Goal: Task Accomplishment & Management: Manage account settings

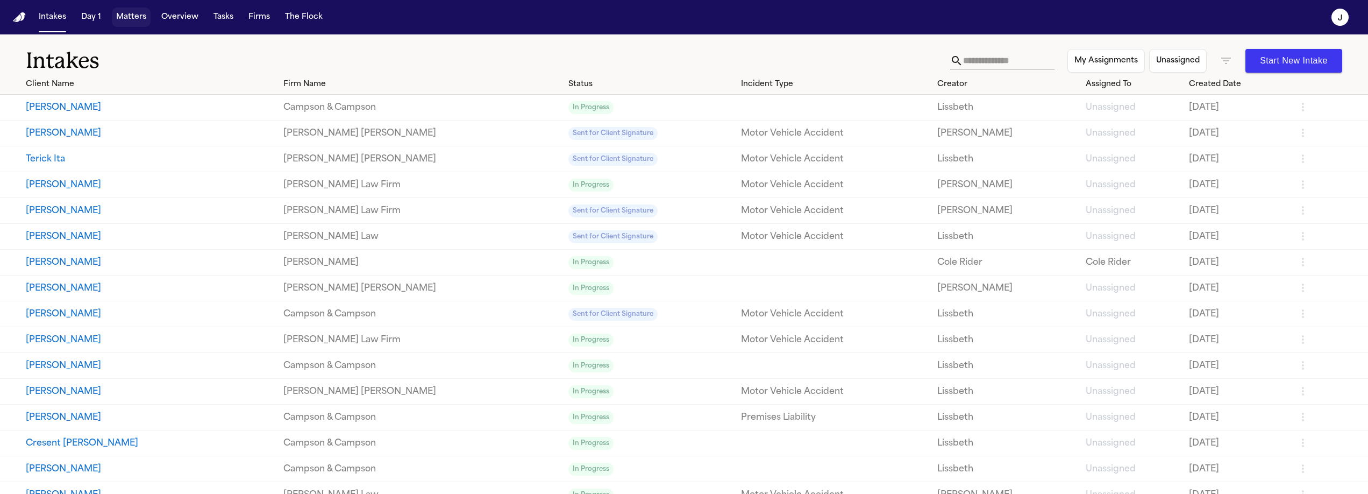
click at [121, 15] on button "Matters" at bounding box center [131, 17] width 39 height 19
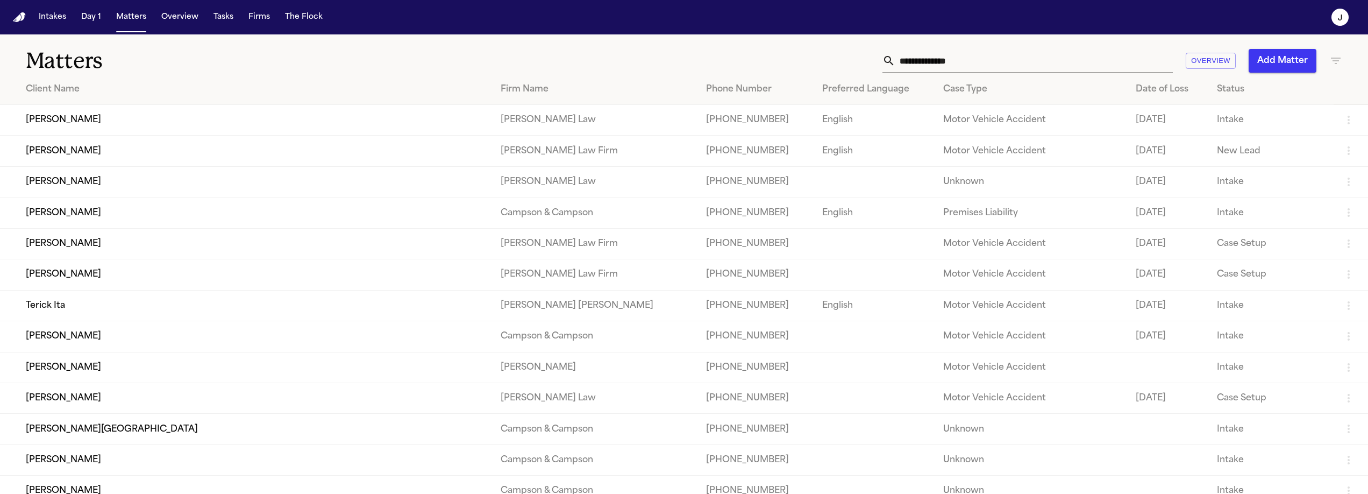
click at [967, 63] on input "text" at bounding box center [1035, 61] width 278 height 24
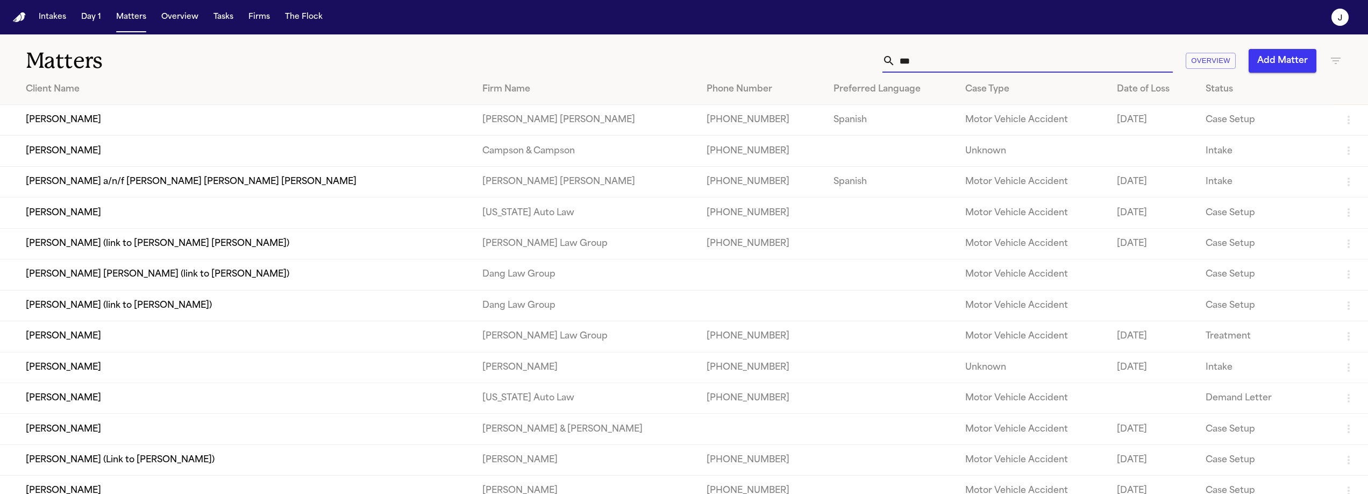
type input "***"
click at [112, 115] on td "[PERSON_NAME]" at bounding box center [237, 120] width 474 height 31
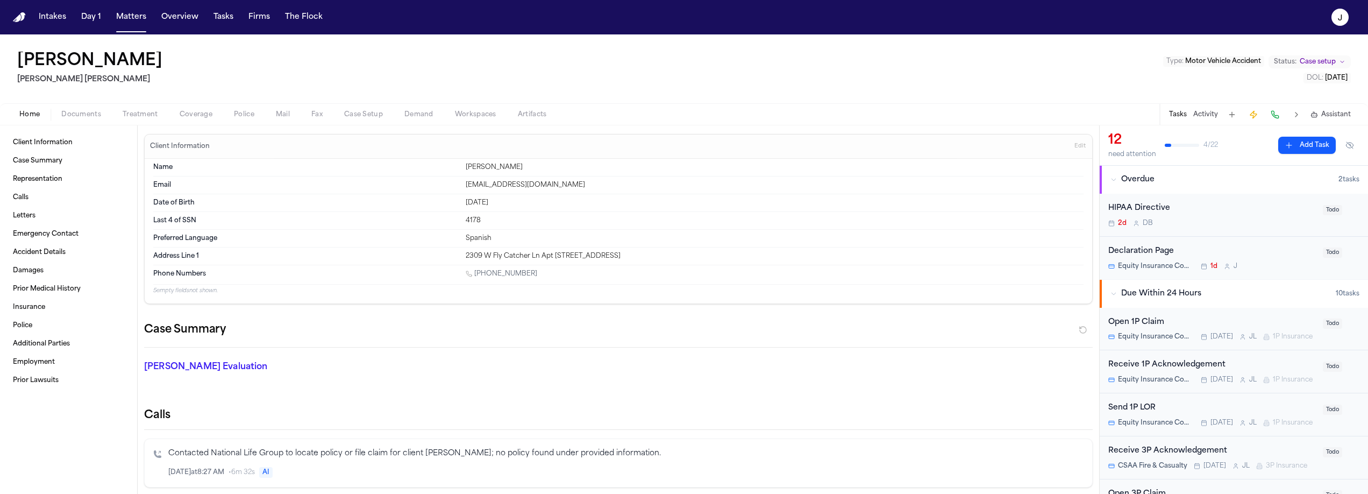
click at [197, 116] on span "Coverage" at bounding box center [196, 114] width 33 height 9
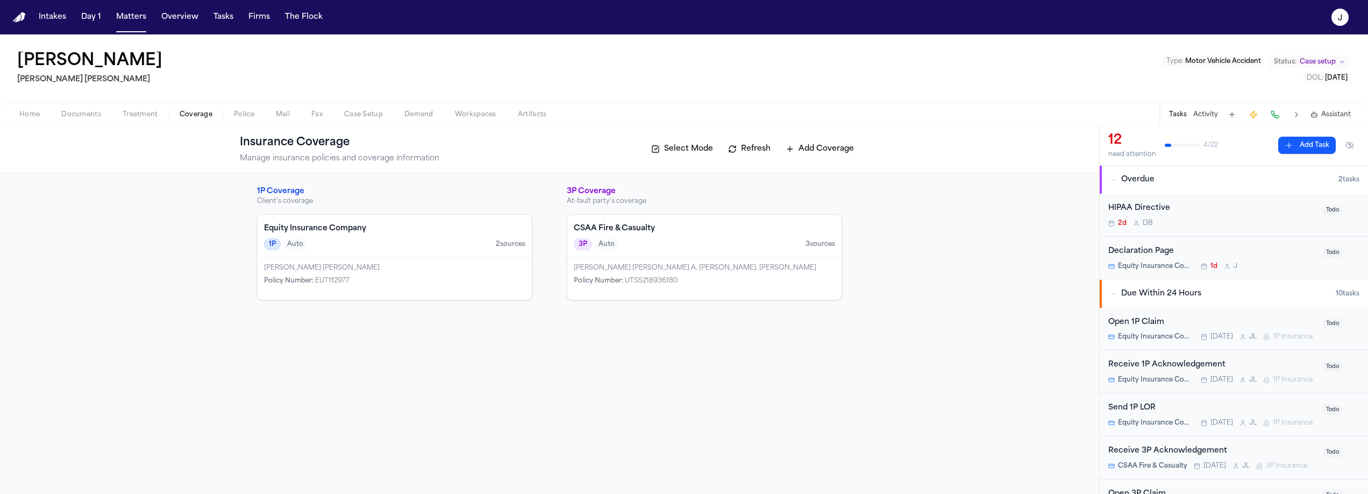
click at [427, 248] on div "1P Auto 2 source s" at bounding box center [394, 244] width 261 height 12
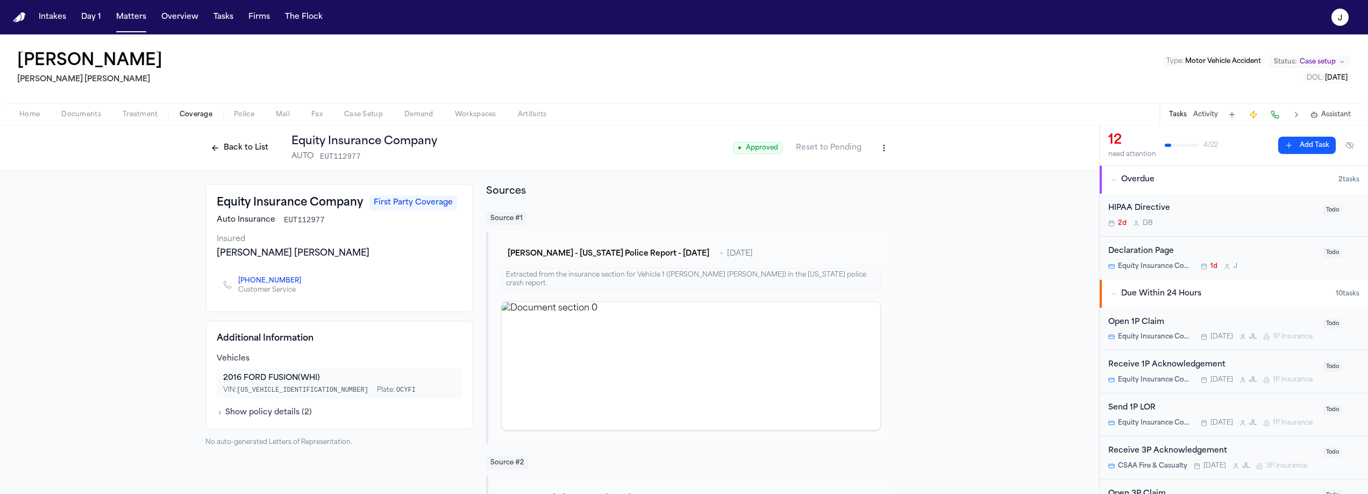
click at [1196, 318] on div "Open 1P Claim" at bounding box center [1212, 322] width 208 height 12
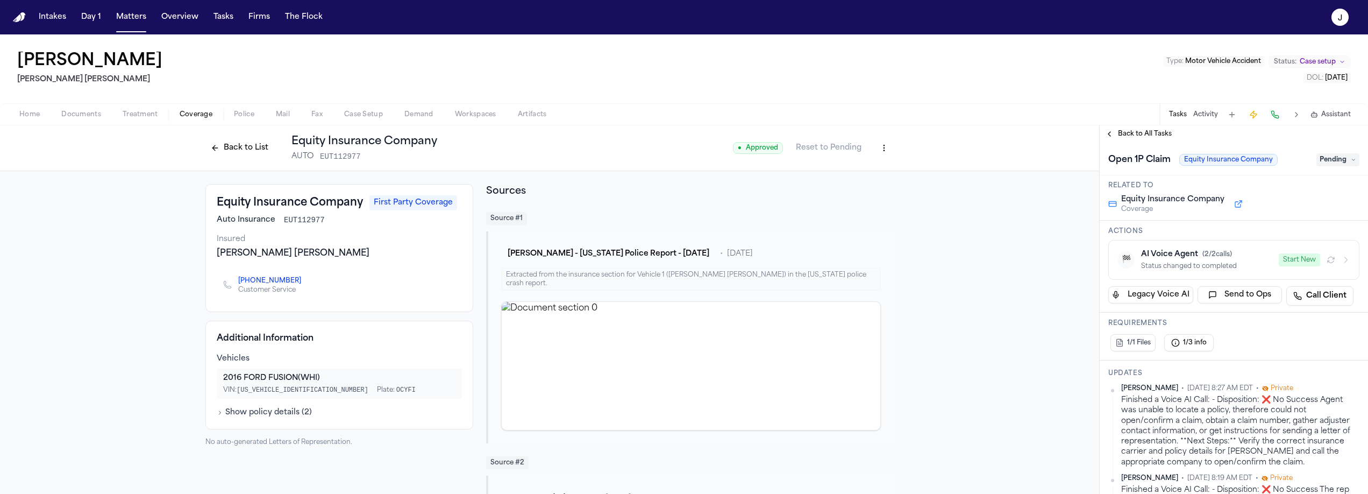
scroll to position [76, 0]
click at [1307, 254] on button "Start New" at bounding box center [1299, 257] width 41 height 13
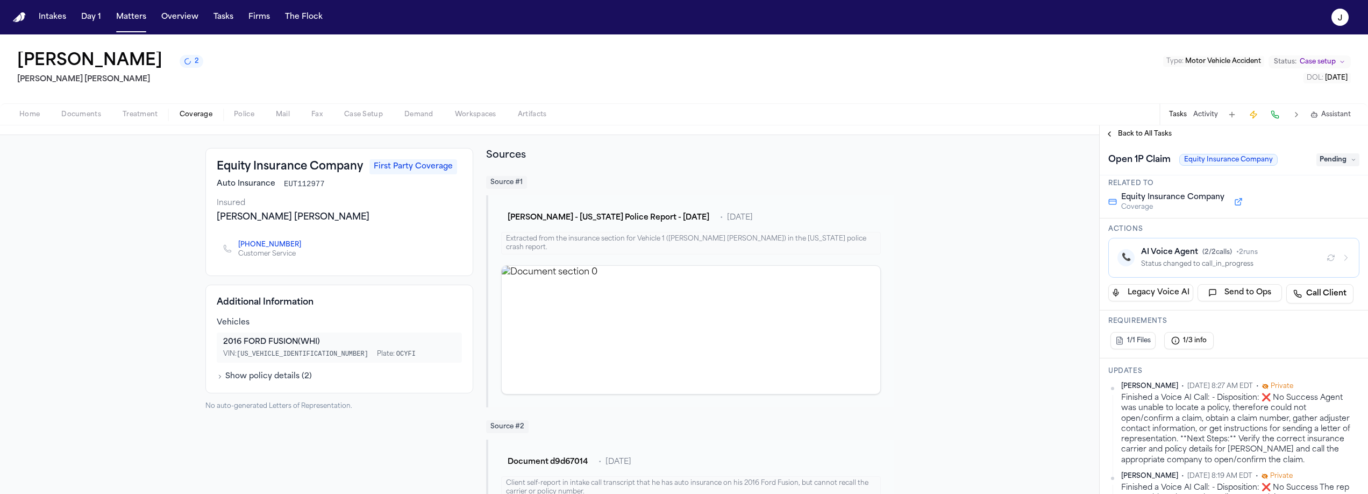
scroll to position [0, 0]
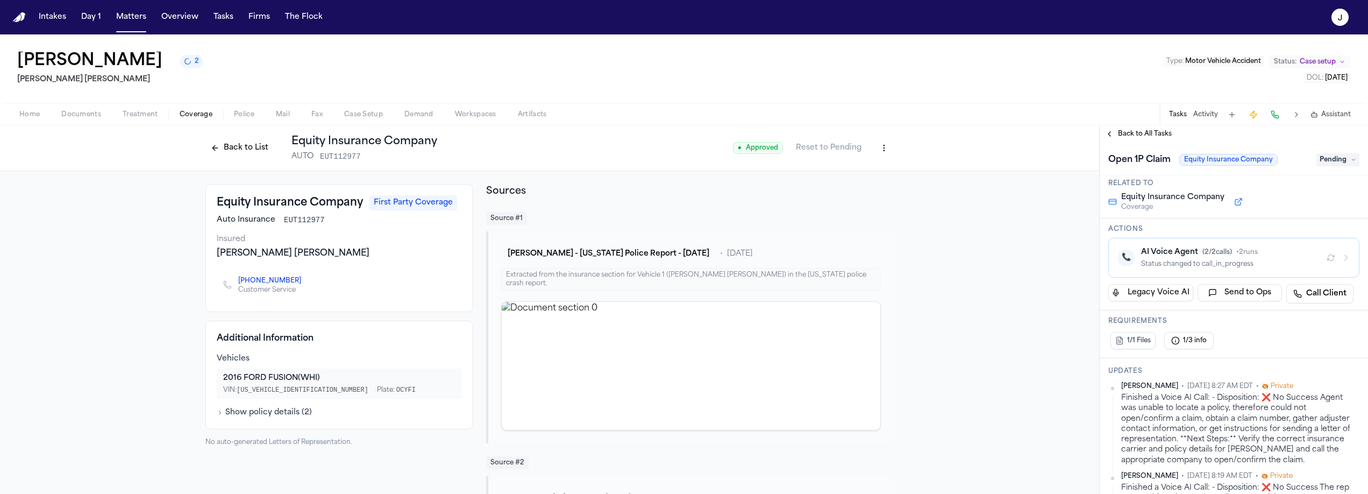
click at [237, 150] on button "Back to List" at bounding box center [239, 147] width 68 height 17
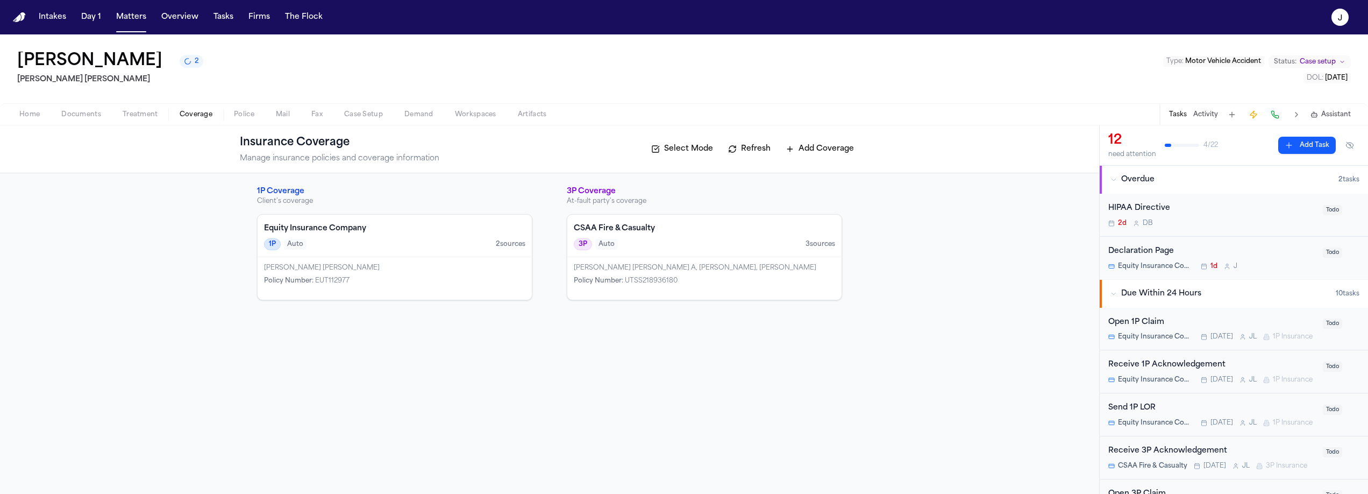
click at [692, 230] on h4 "CSAA Fire & Casualty" at bounding box center [704, 228] width 261 height 11
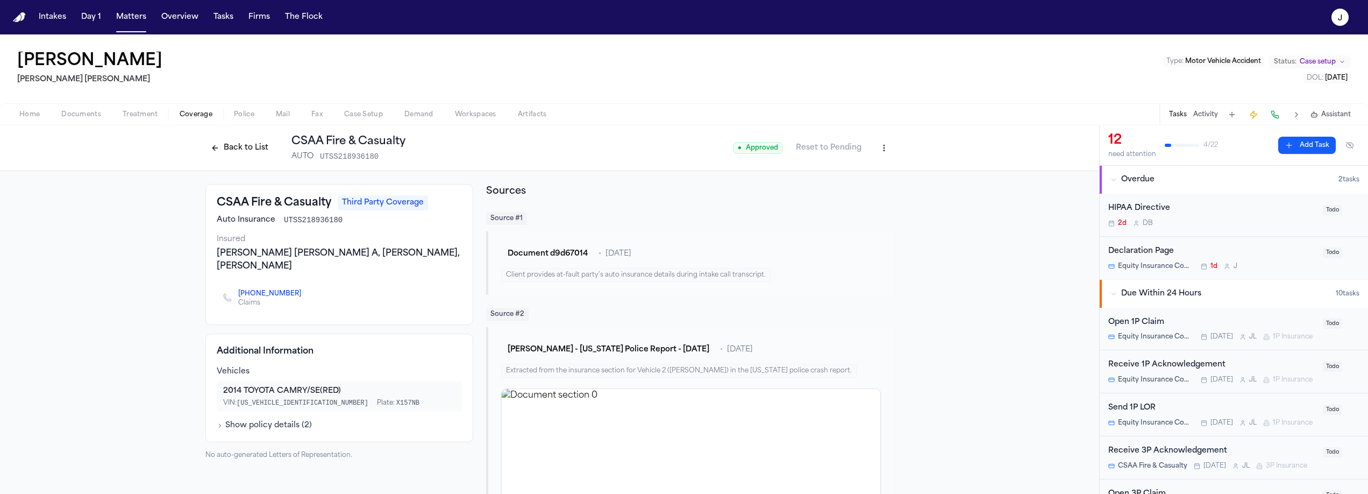
click at [1280, 111] on button at bounding box center [1275, 114] width 15 height 15
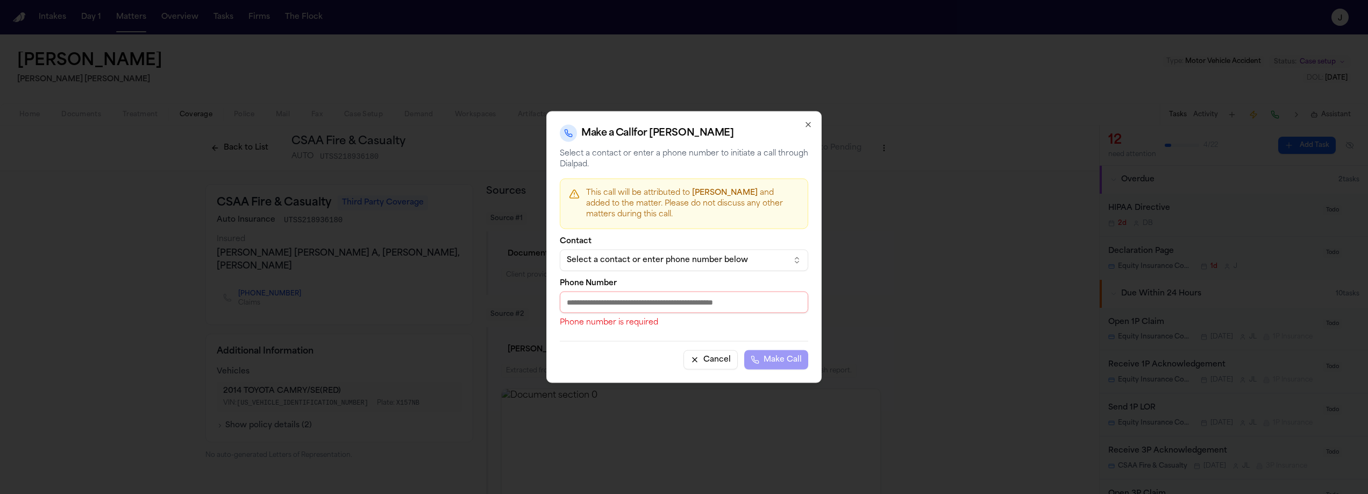
click at [729, 257] on div "Select a contact or enter phone number below" at bounding box center [675, 260] width 217 height 11
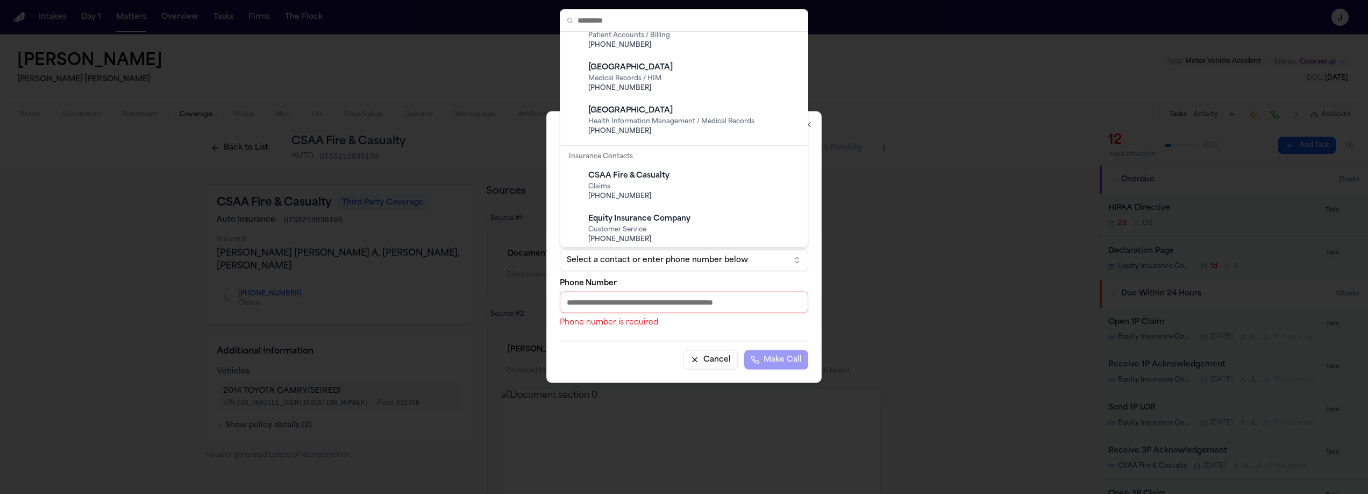
scroll to position [203, 0]
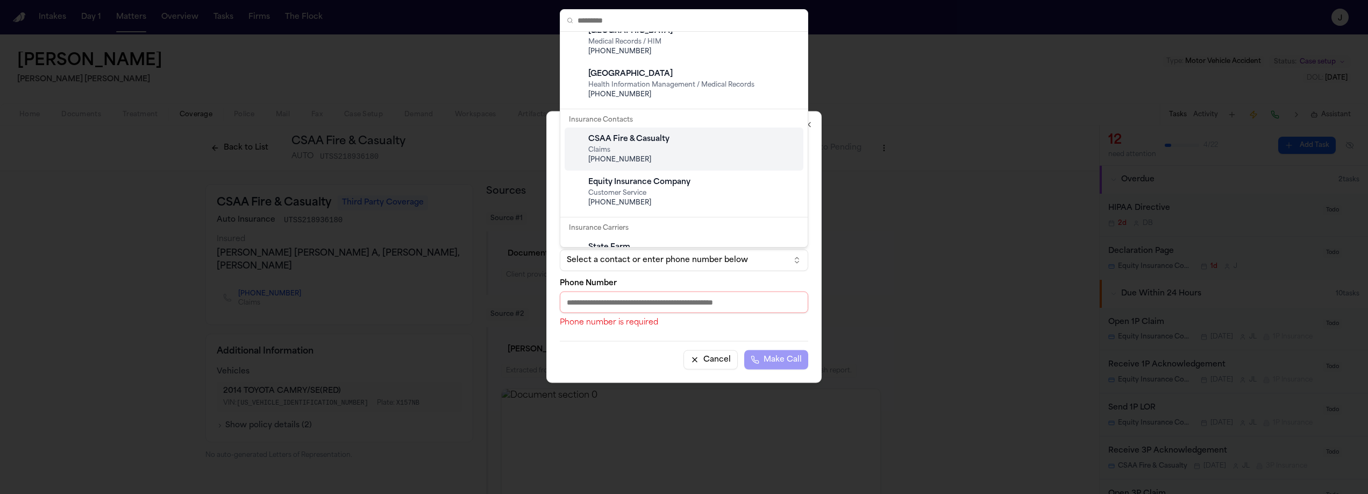
click at [628, 152] on span "Claims" at bounding box center [692, 150] width 209 height 9
type input "**********"
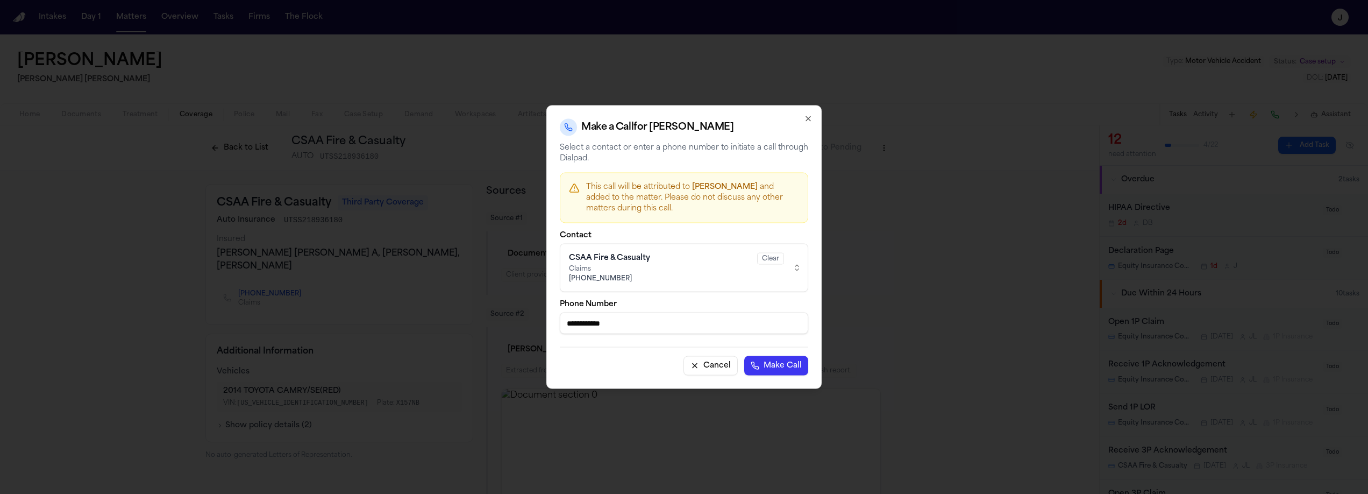
click at [787, 364] on button "Make Call" at bounding box center [776, 365] width 64 height 19
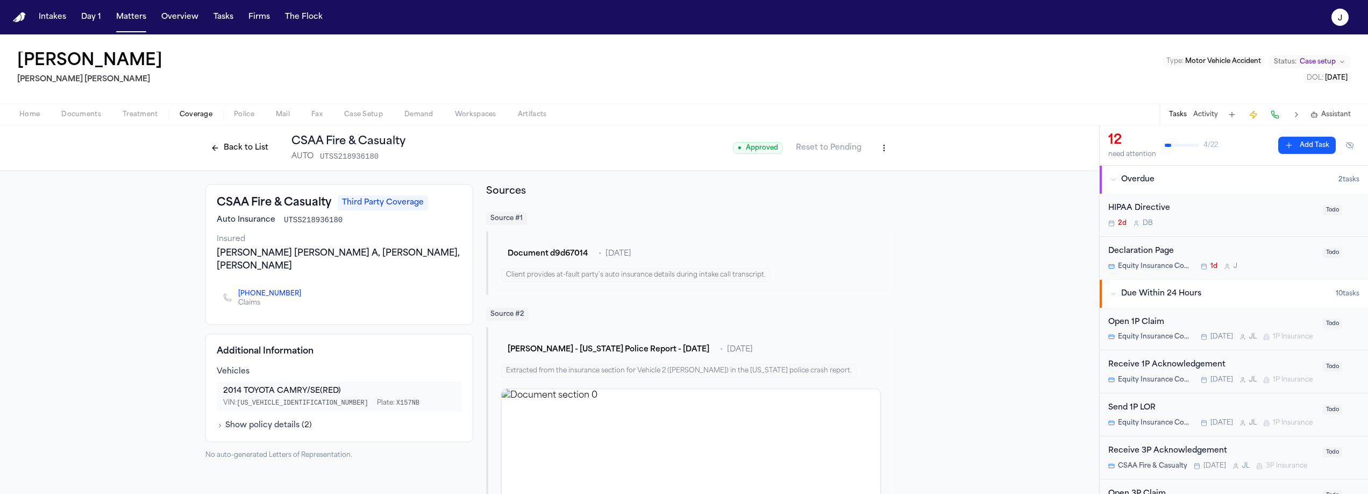
click at [231, 150] on button "Back to List" at bounding box center [239, 147] width 68 height 17
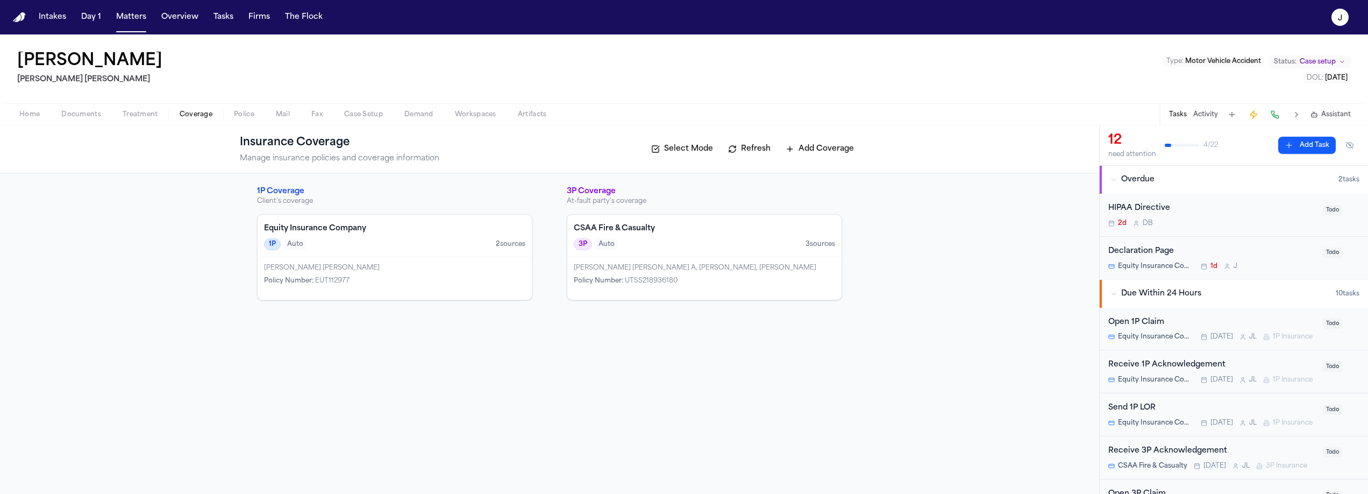
click at [724, 238] on div "3P Auto 3 source s" at bounding box center [704, 244] width 261 height 12
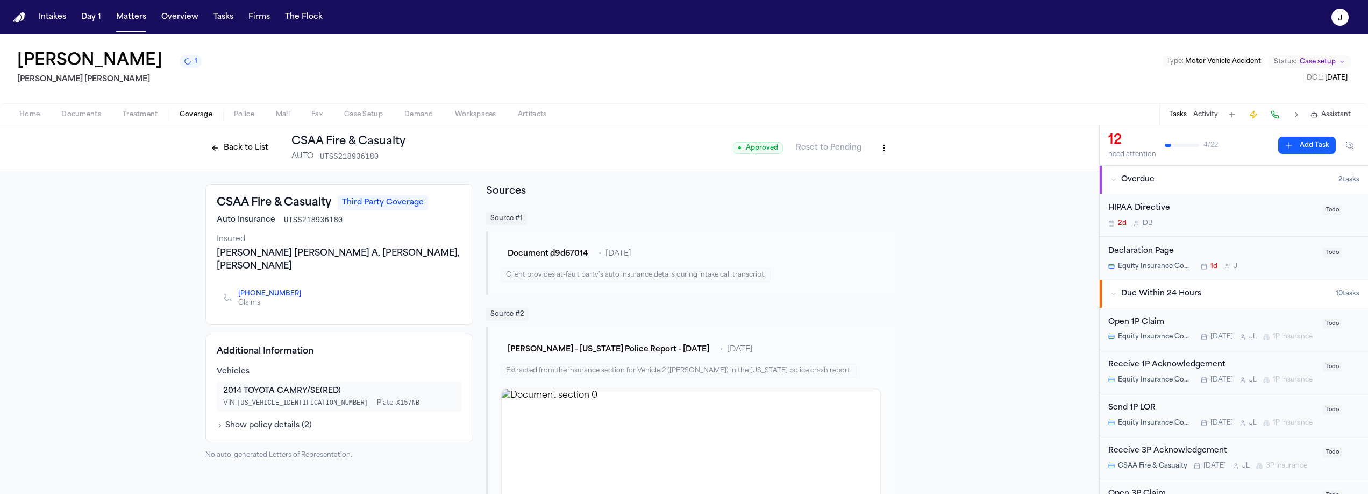
click at [1199, 326] on div "Open 1P Claim" at bounding box center [1212, 322] width 208 height 12
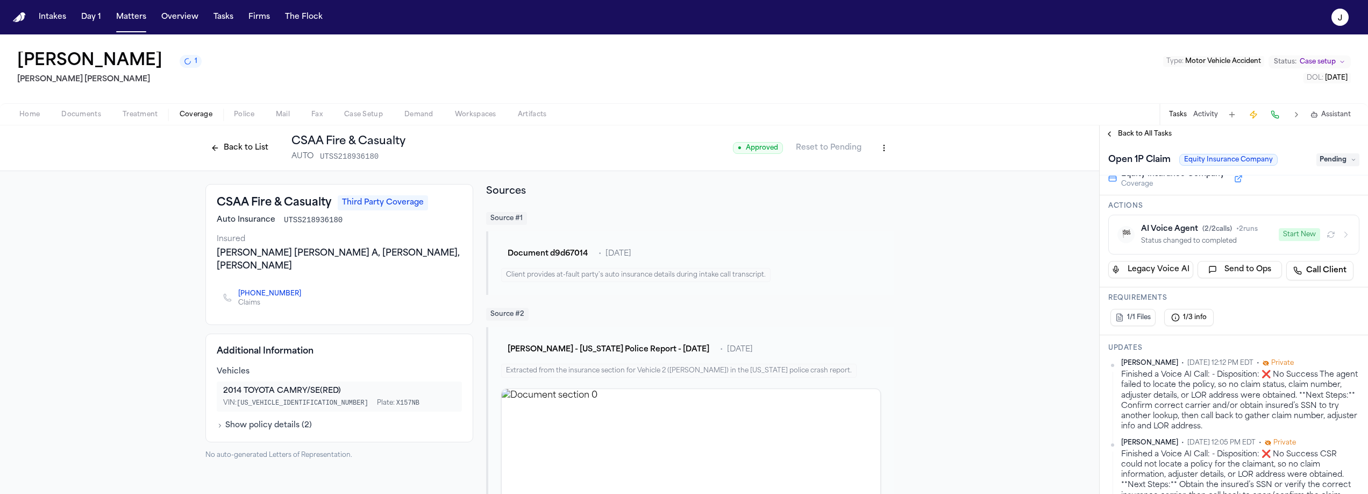
scroll to position [102, 0]
click at [246, 147] on button "Back to List" at bounding box center [239, 147] width 68 height 17
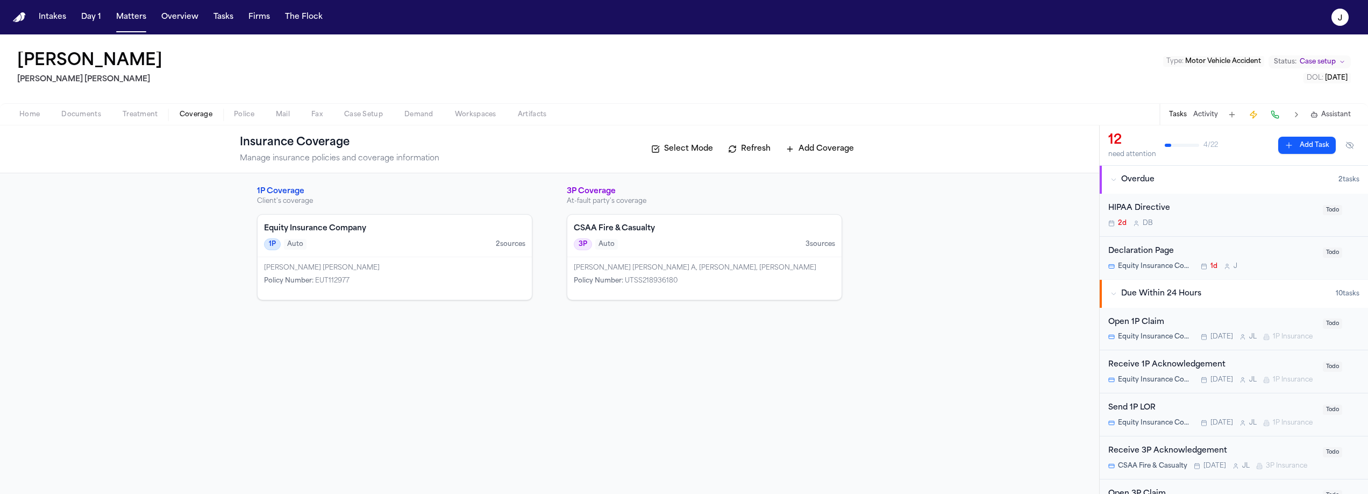
click at [409, 237] on div "Equity Insurance Company 1P Auto 2 source s" at bounding box center [395, 236] width 274 height 42
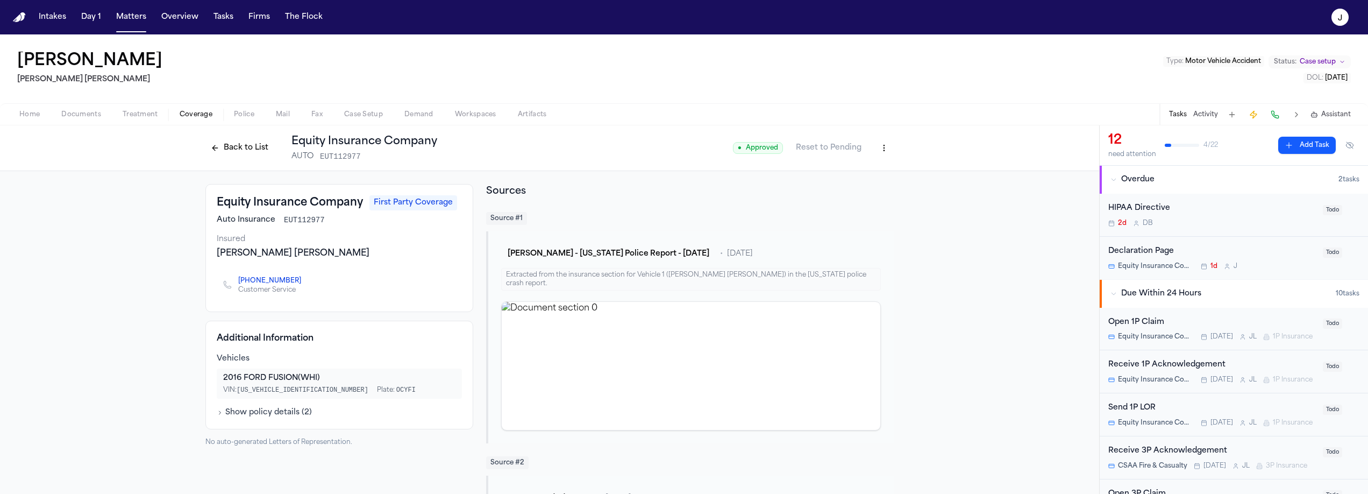
click at [1277, 115] on button at bounding box center [1275, 114] width 15 height 15
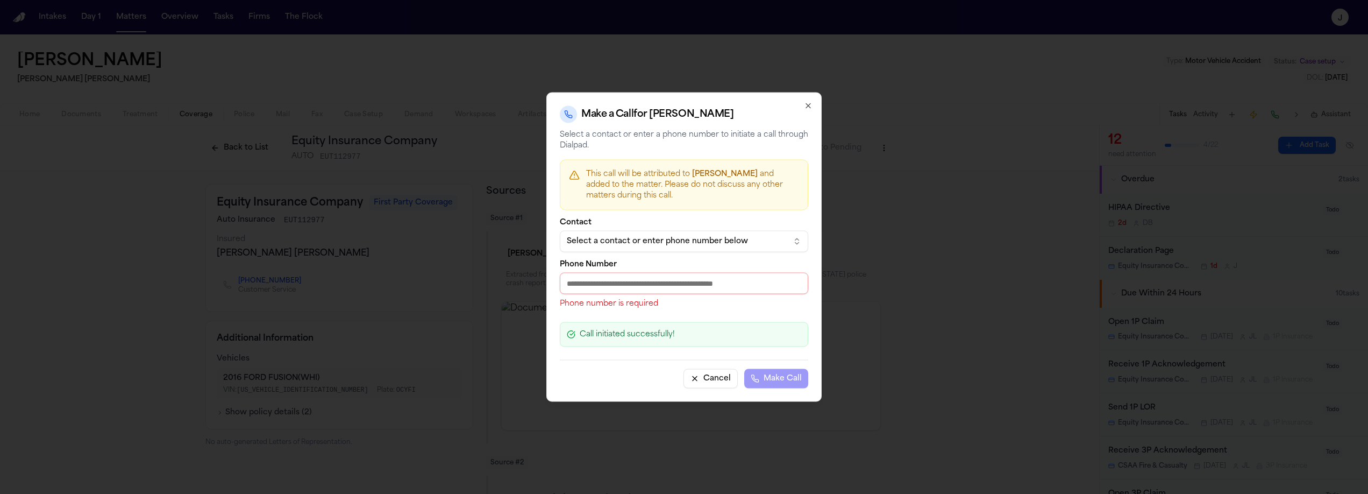
click at [615, 246] on div "Select a contact or enter phone number below" at bounding box center [675, 241] width 217 height 11
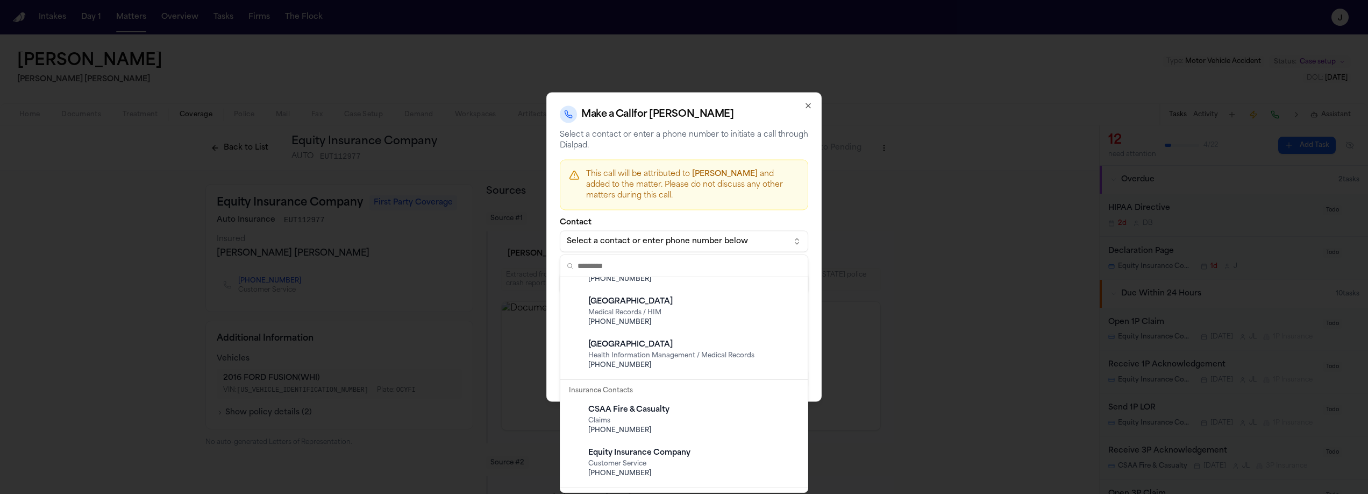
scroll to position [197, 0]
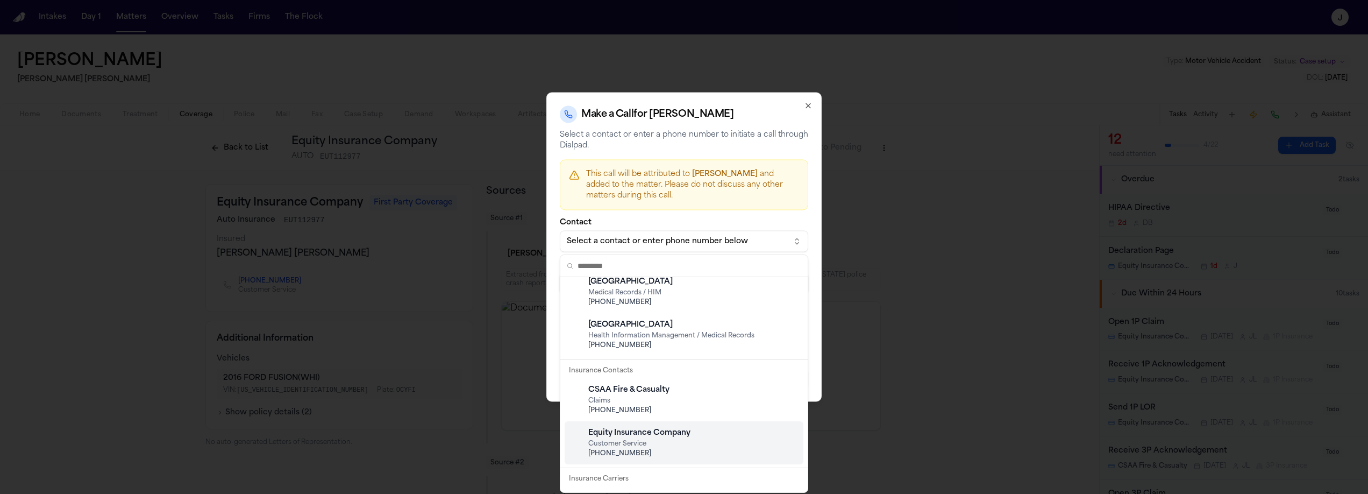
click at [620, 438] on div "Equity Insurance Company Customer Service +1 (800) 732-8939" at bounding box center [692, 442] width 213 height 39
type input "**********"
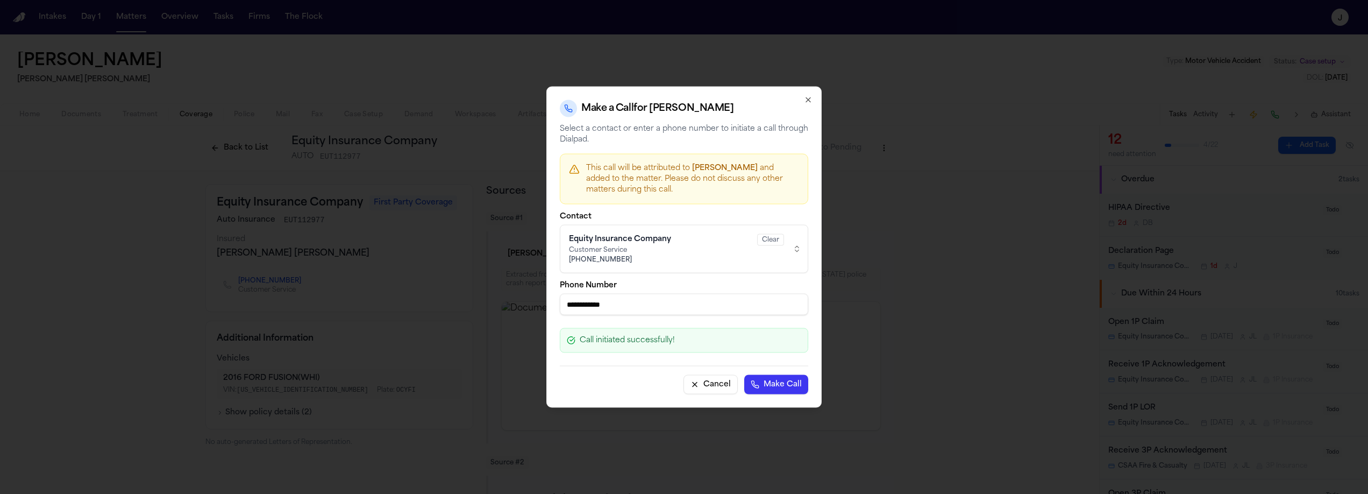
click at [774, 387] on button "Make Call" at bounding box center [776, 384] width 64 height 19
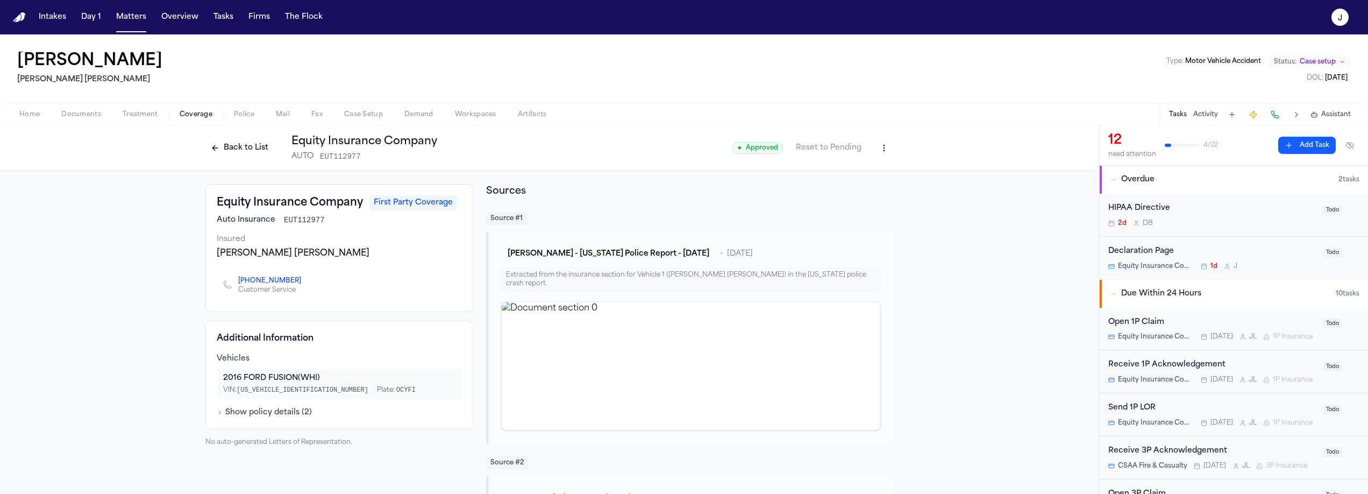
click at [218, 155] on button "Back to List" at bounding box center [239, 147] width 68 height 17
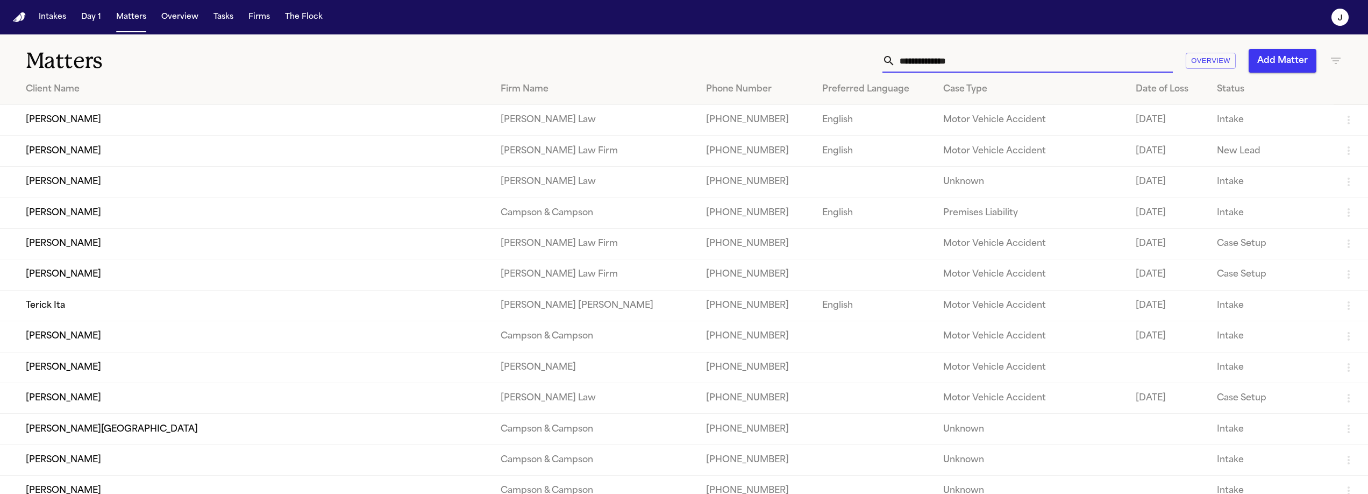
click at [909, 62] on input "text" at bounding box center [1035, 61] width 278 height 24
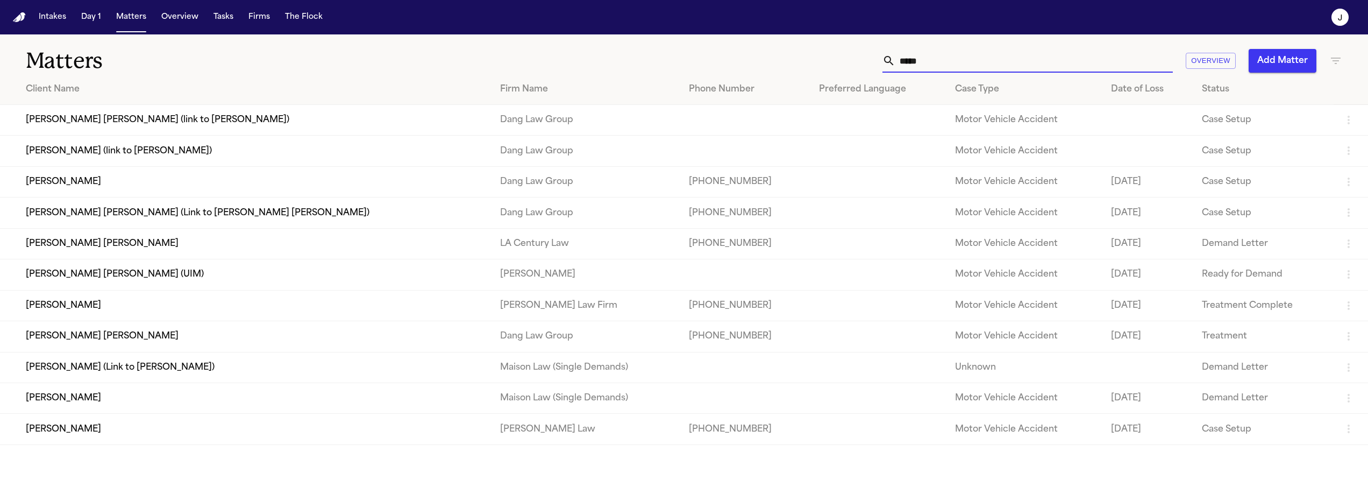
type input "*****"
click at [89, 311] on td "[PERSON_NAME]" at bounding box center [246, 305] width 492 height 31
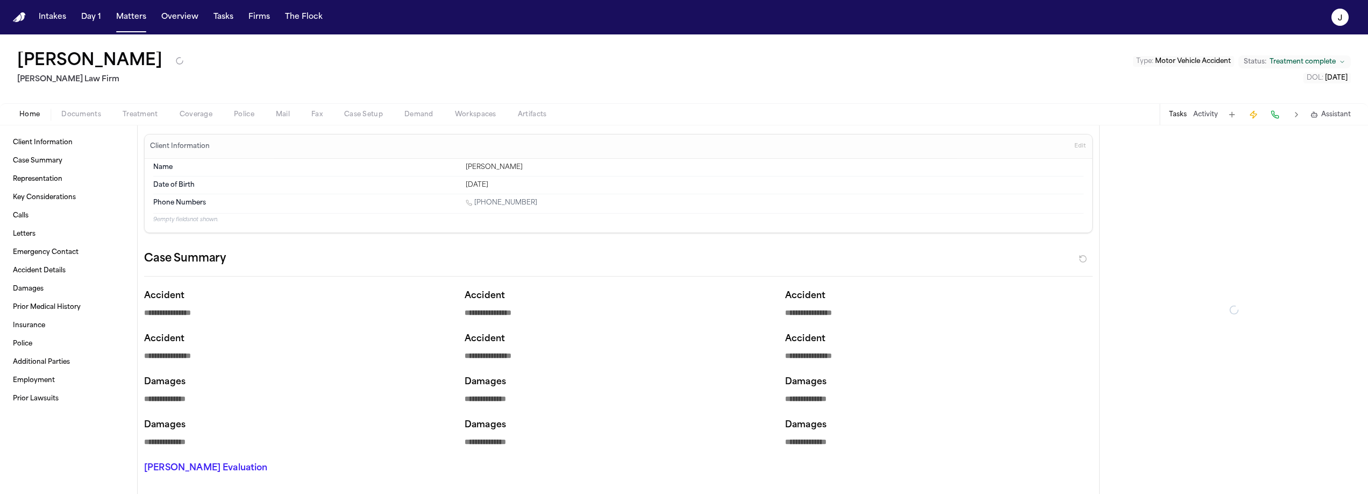
type textarea "*"
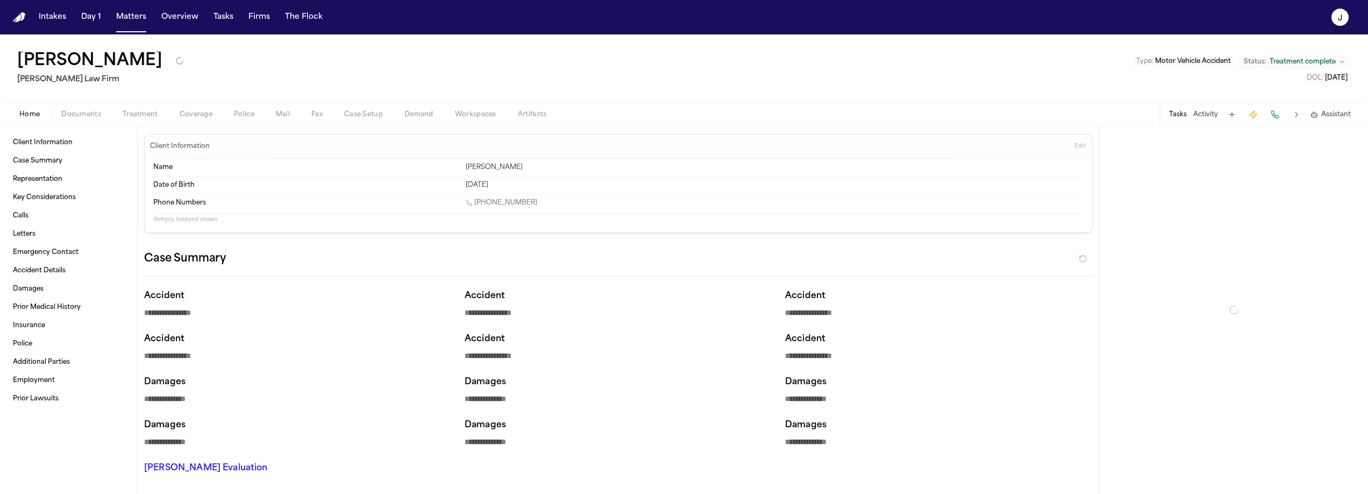
type textarea "*"
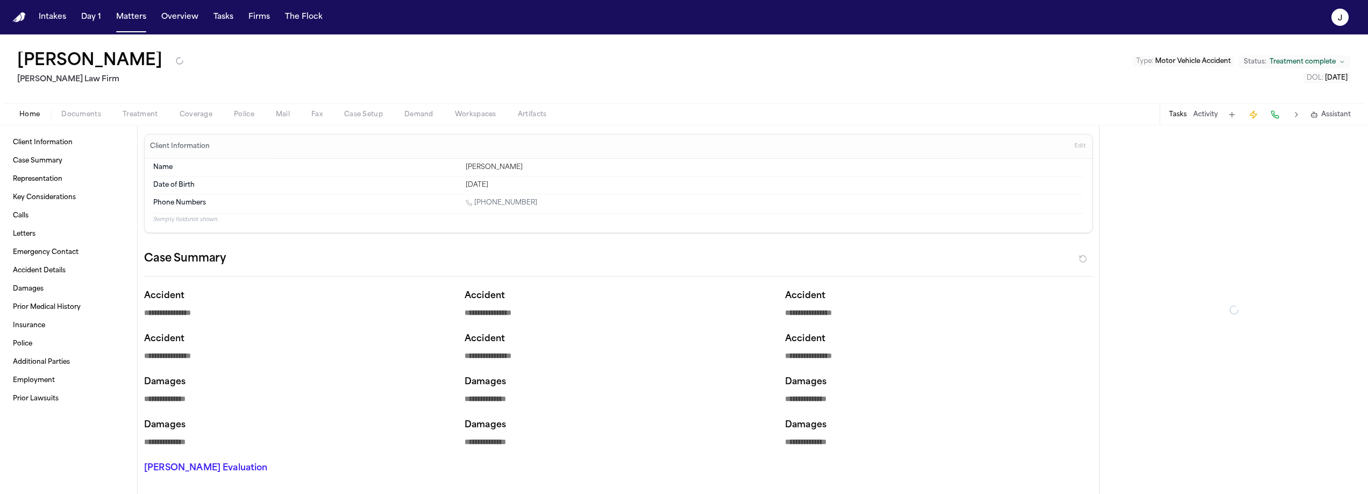
type textarea "*"
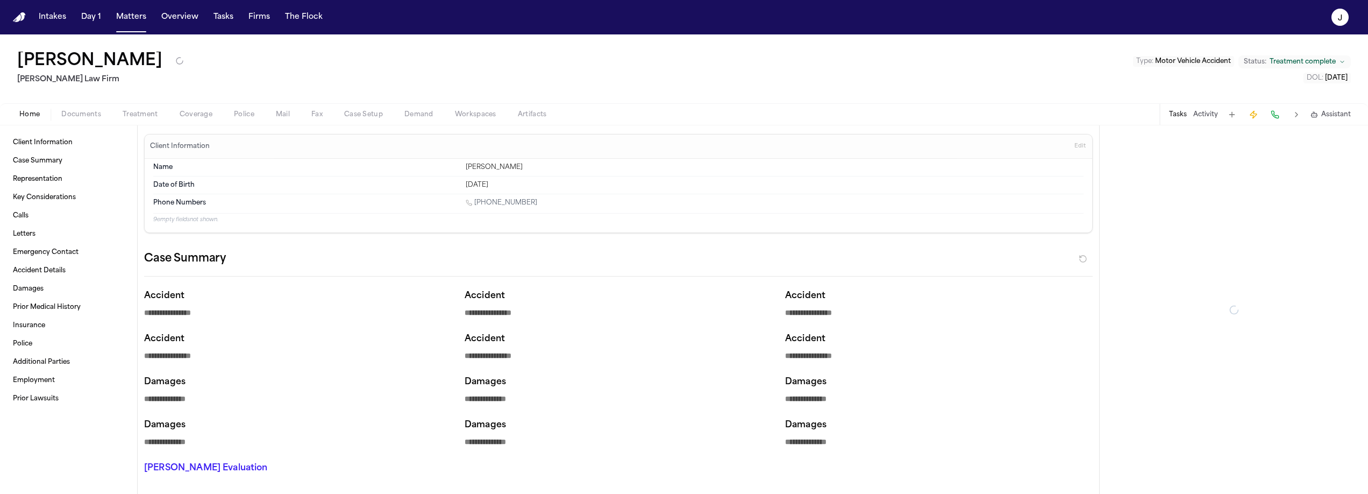
type textarea "*"
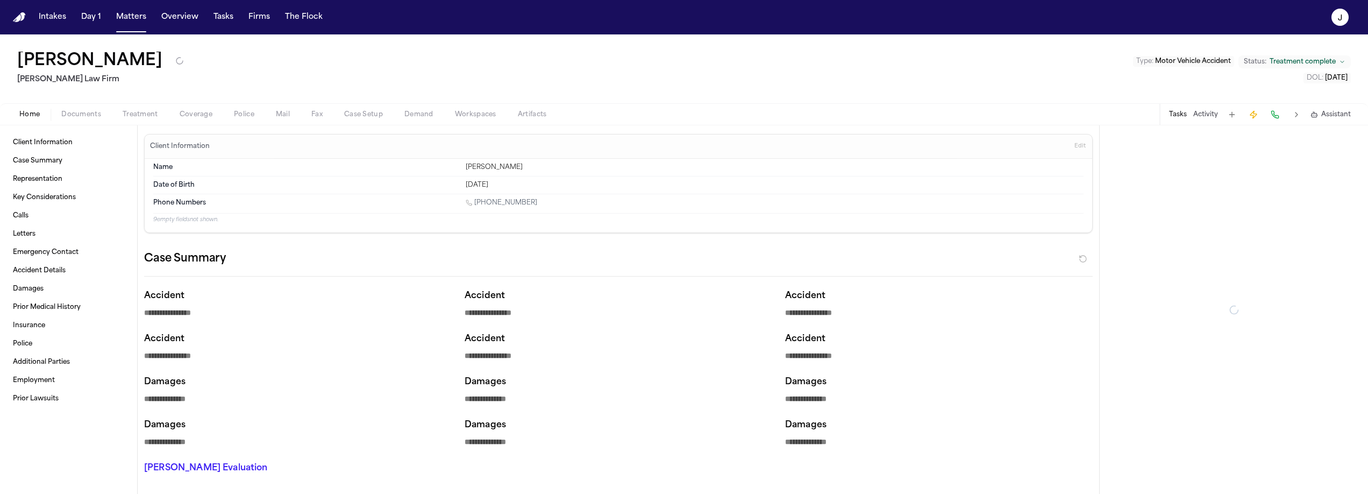
type textarea "*"
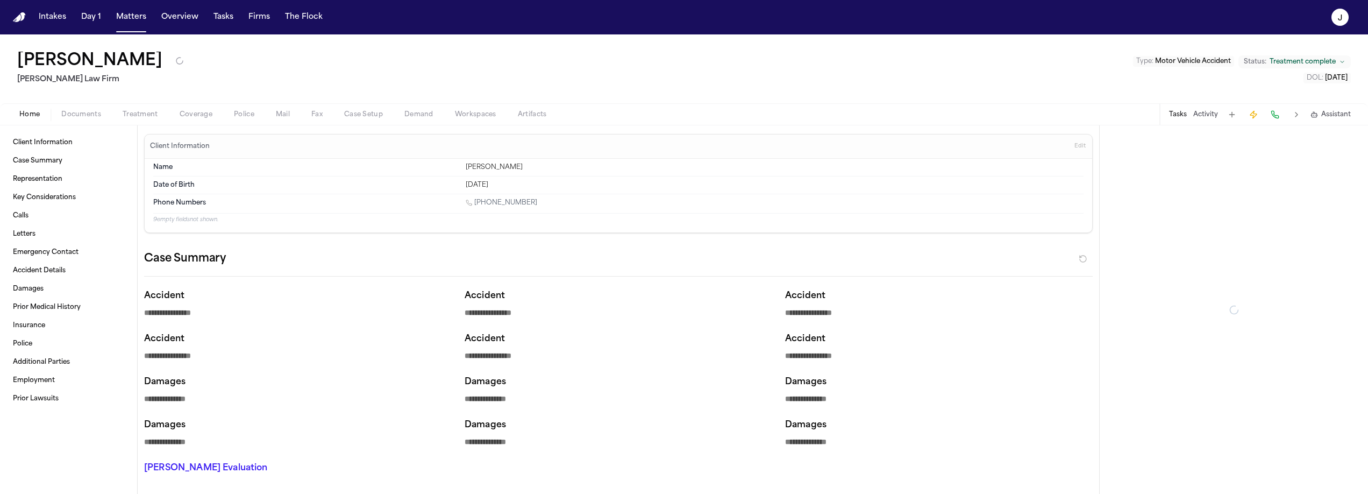
type textarea "*"
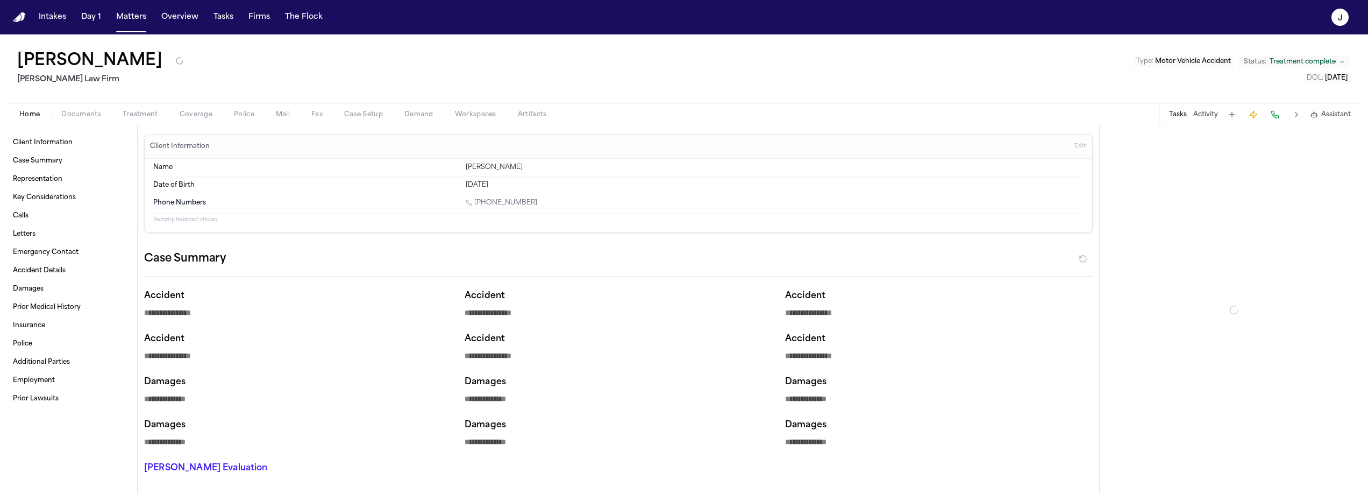
type textarea "*"
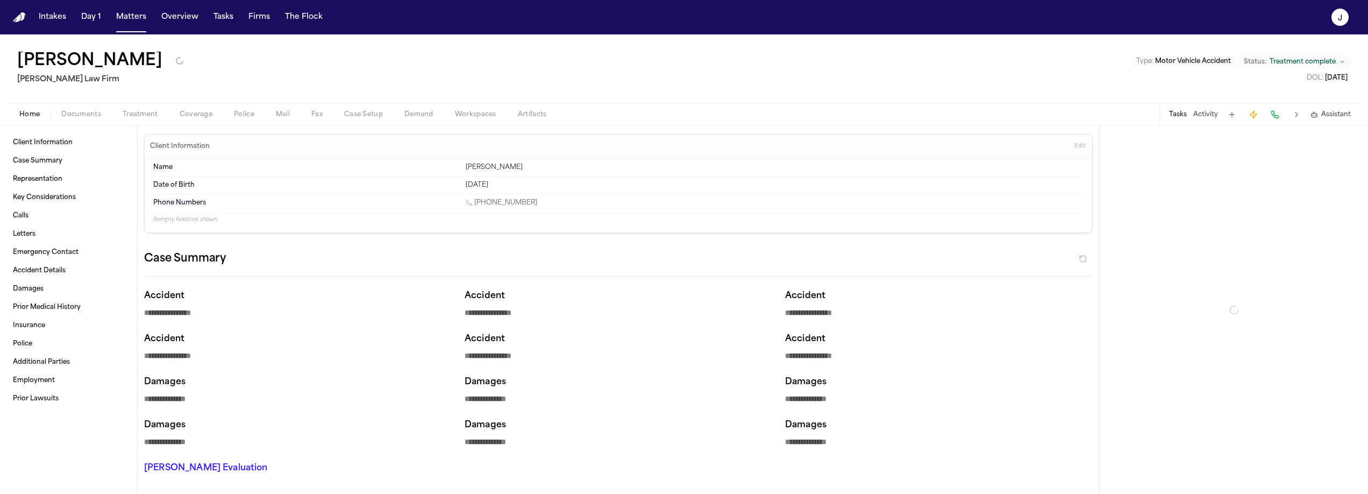
type textarea "*"
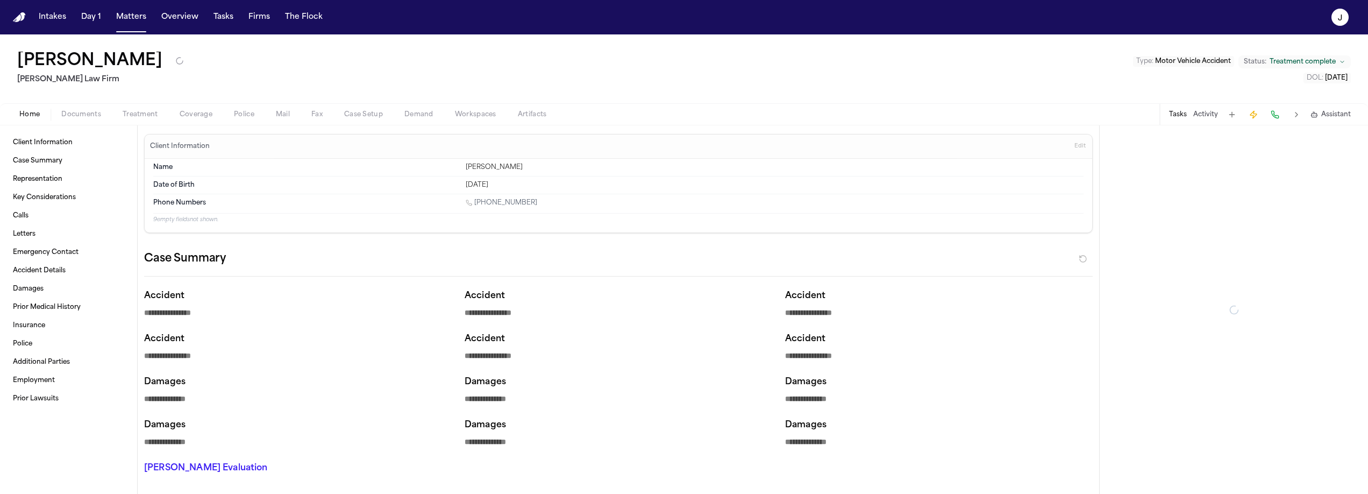
type textarea "*"
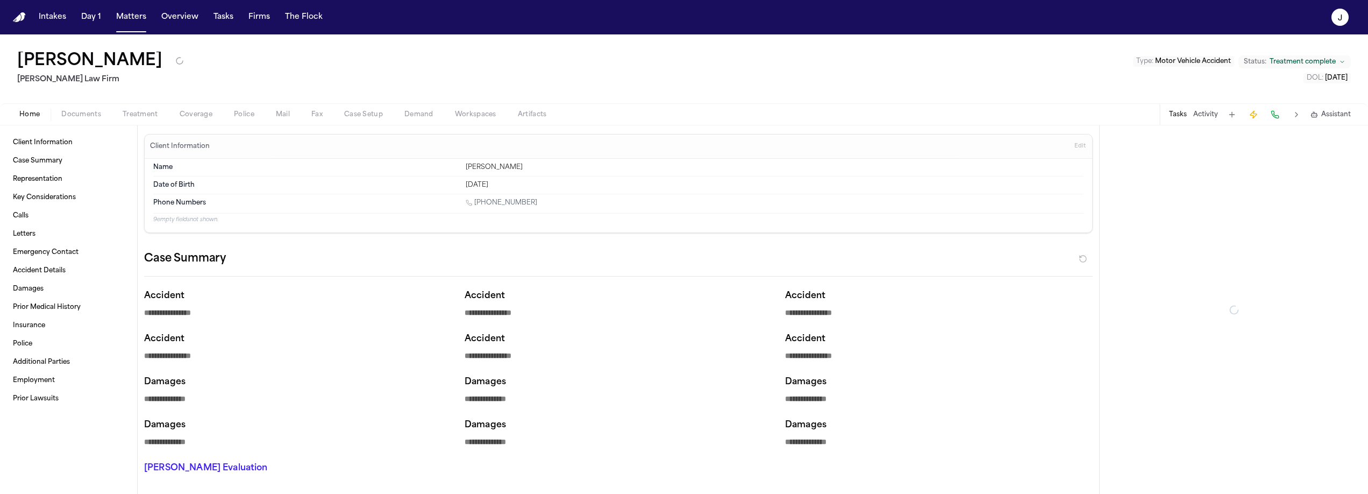
type textarea "*"
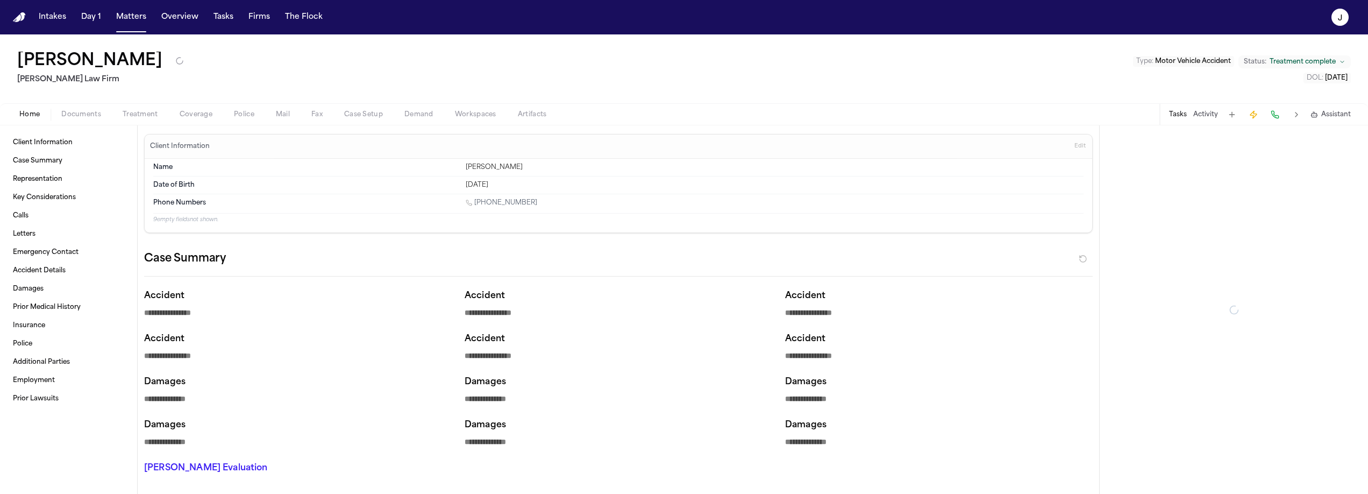
type textarea "*"
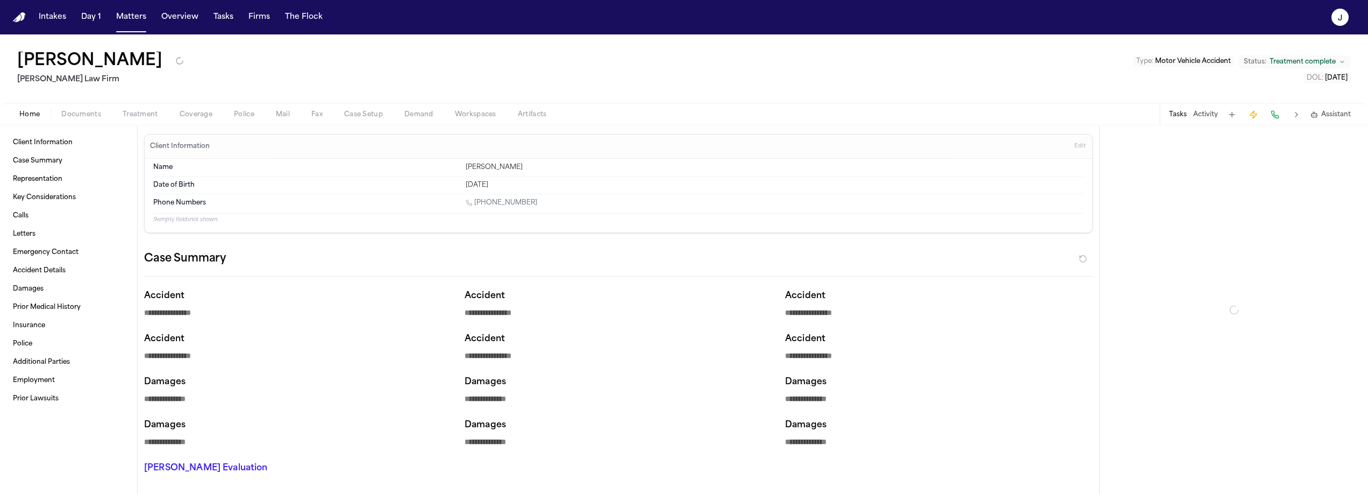
type textarea "*"
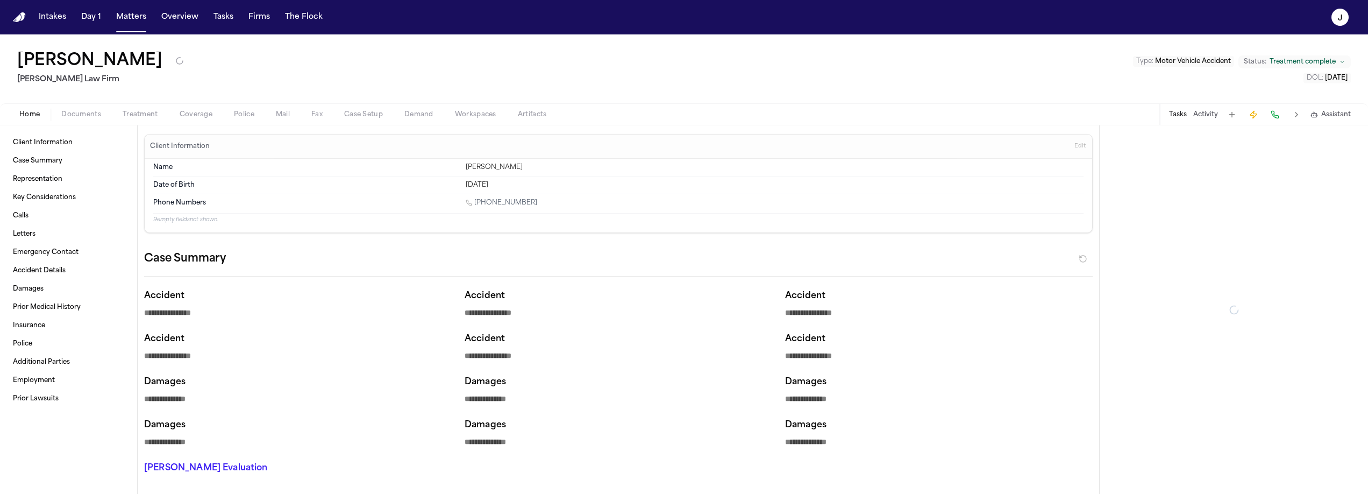
type textarea "*"
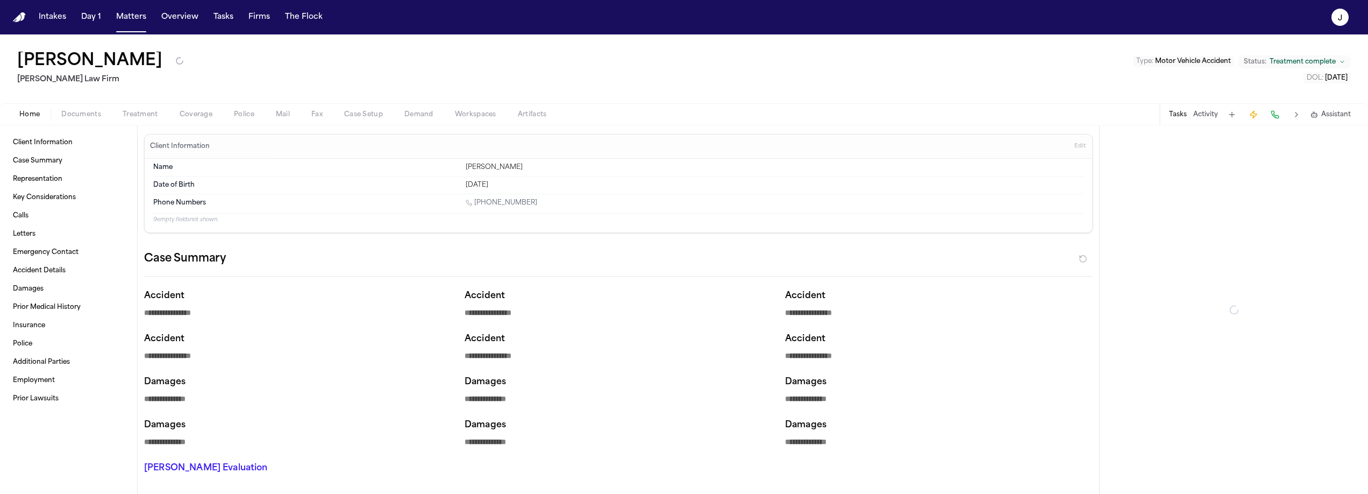
type textarea "*"
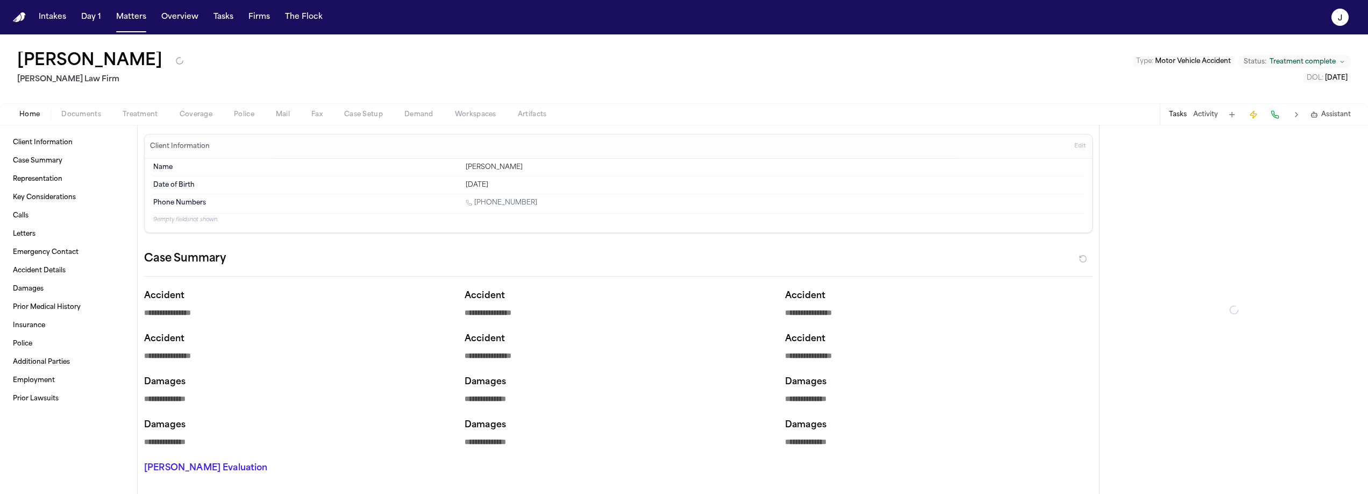
type textarea "*"
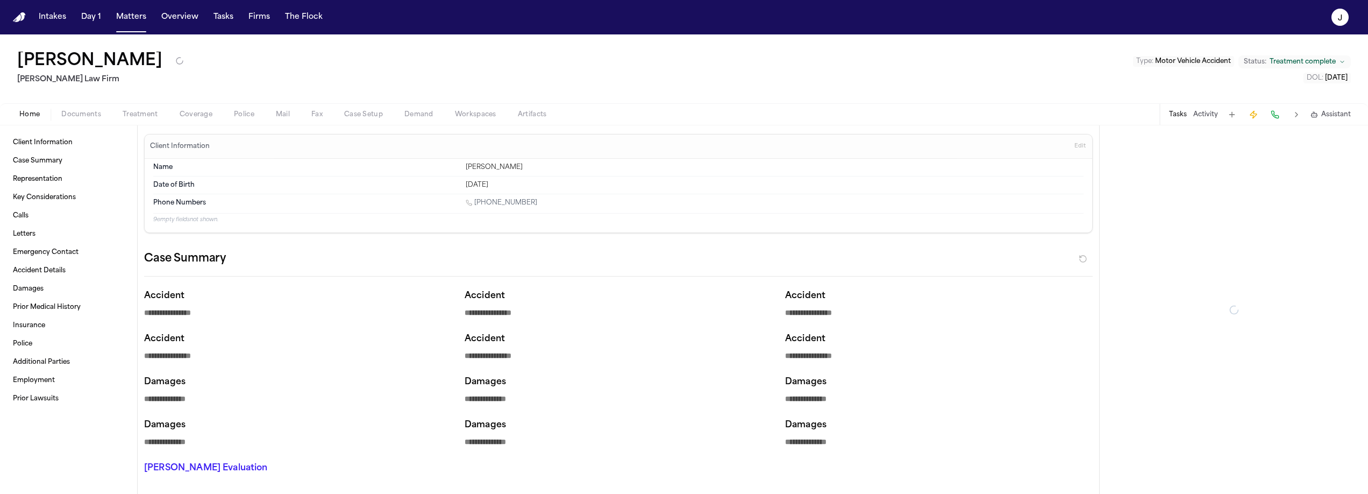
type textarea "*"
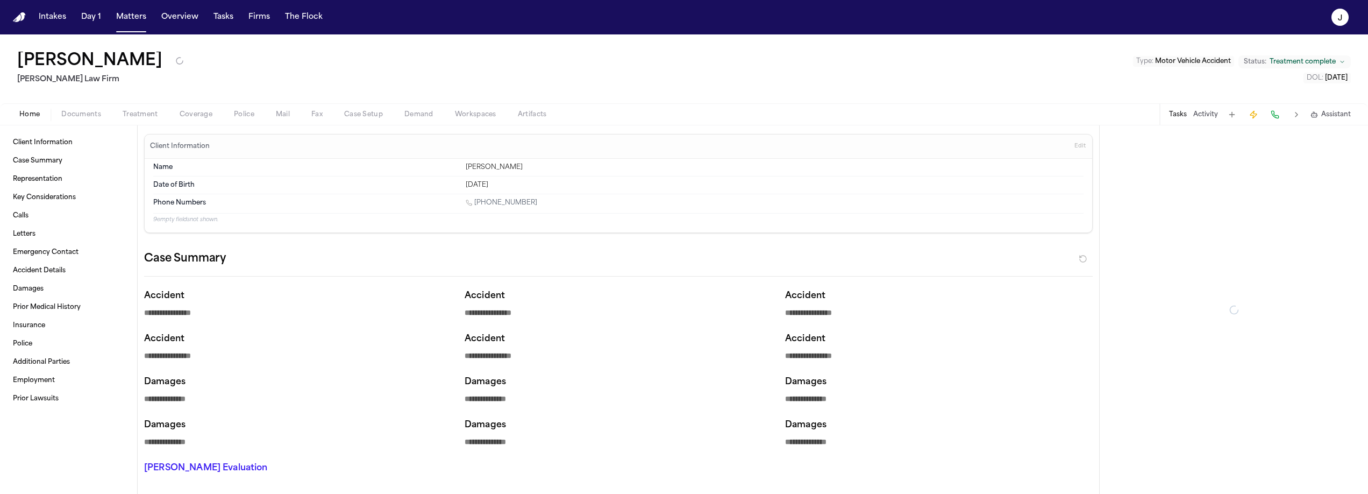
type textarea "*"
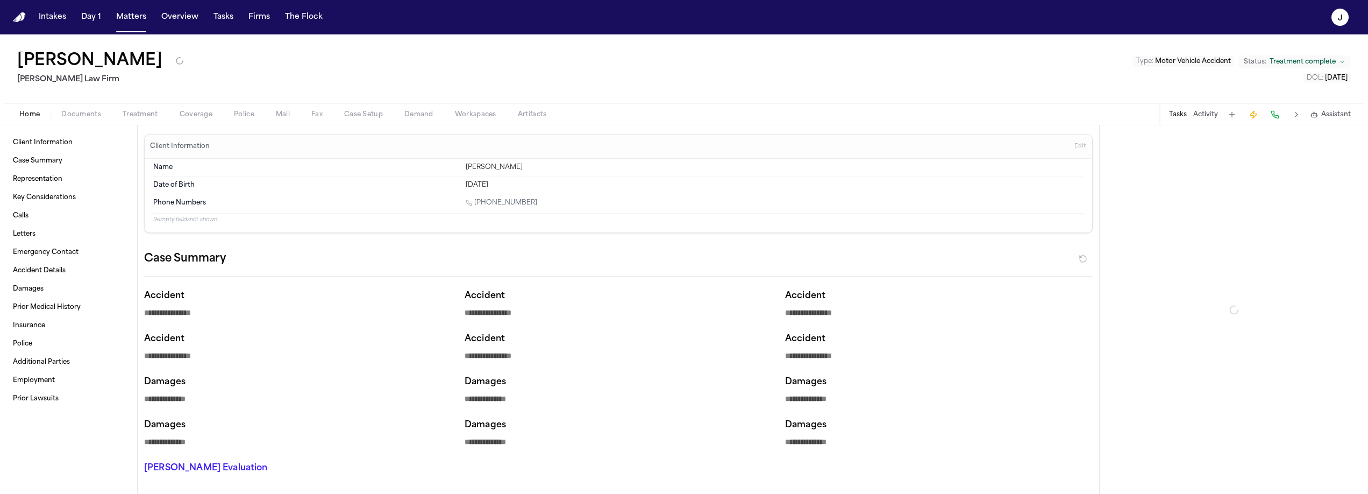
type textarea "*"
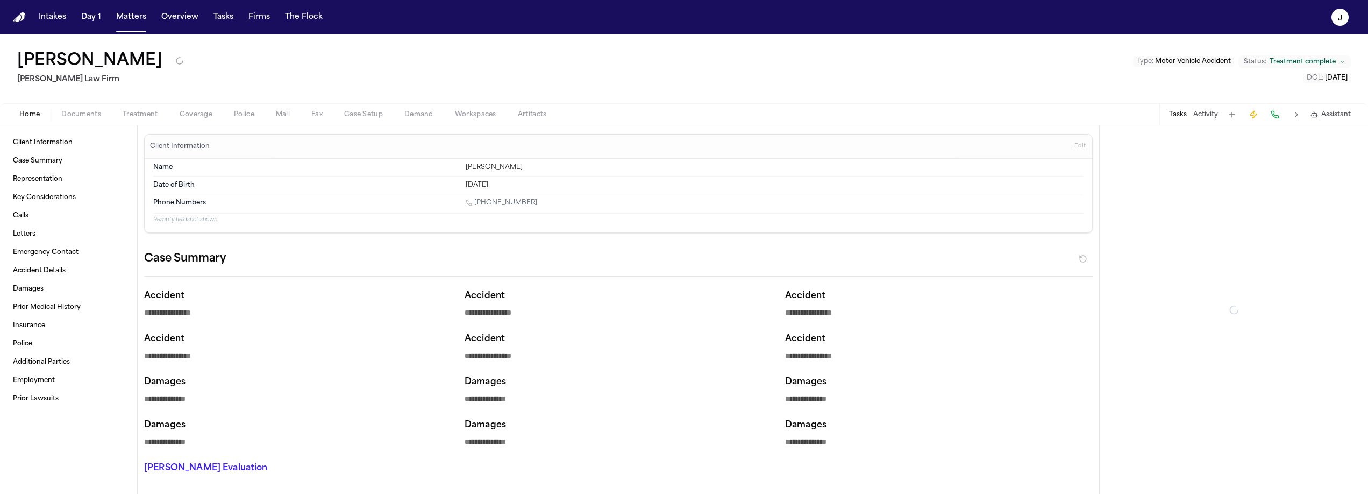
type textarea "*"
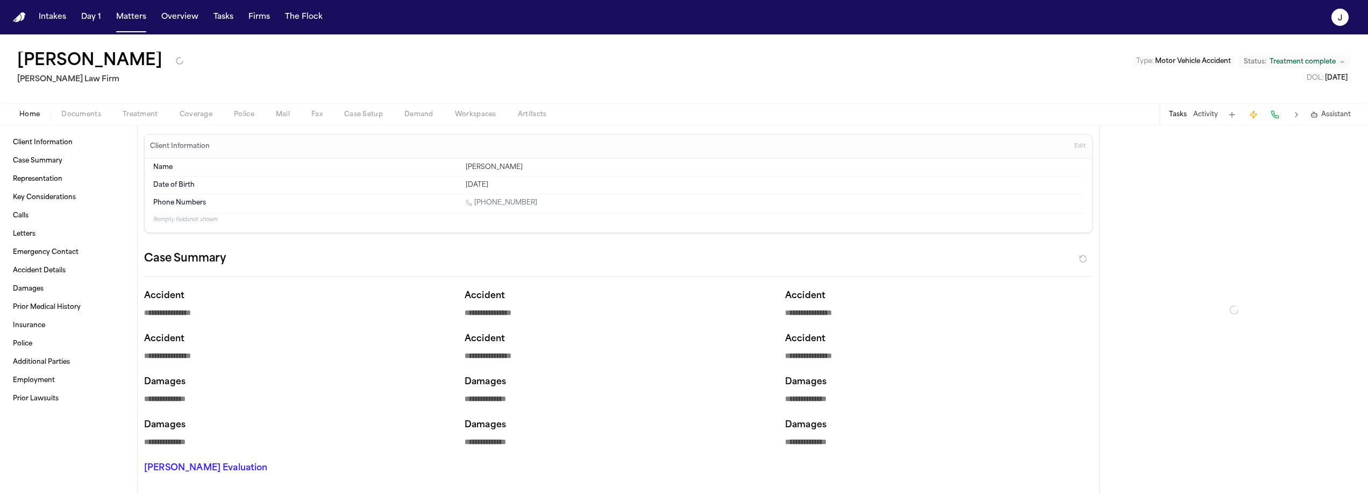
type textarea "*"
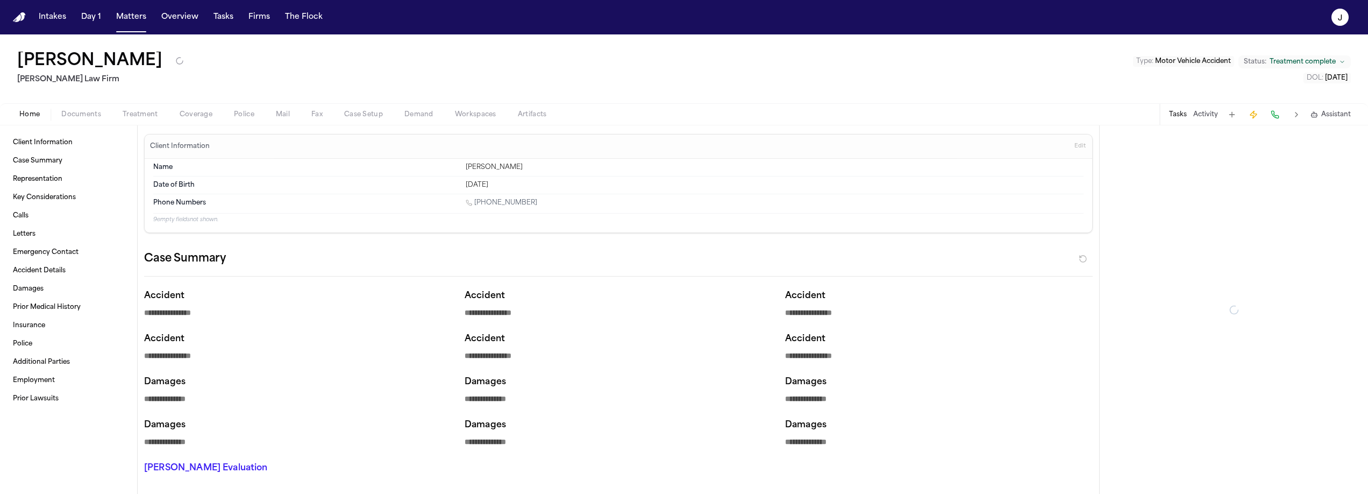
type textarea "*"
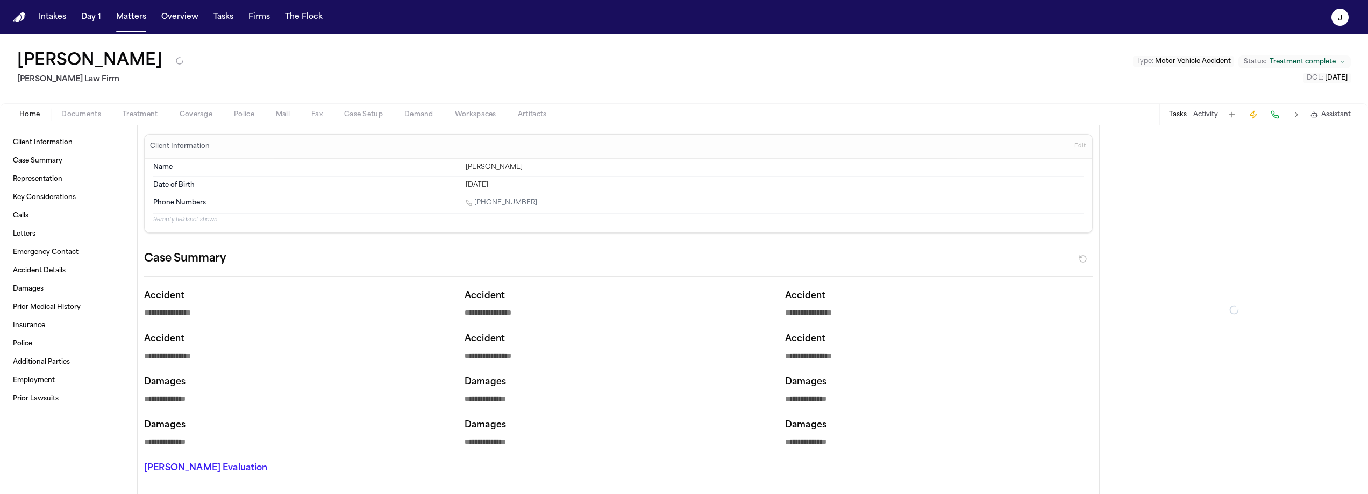
type textarea "*"
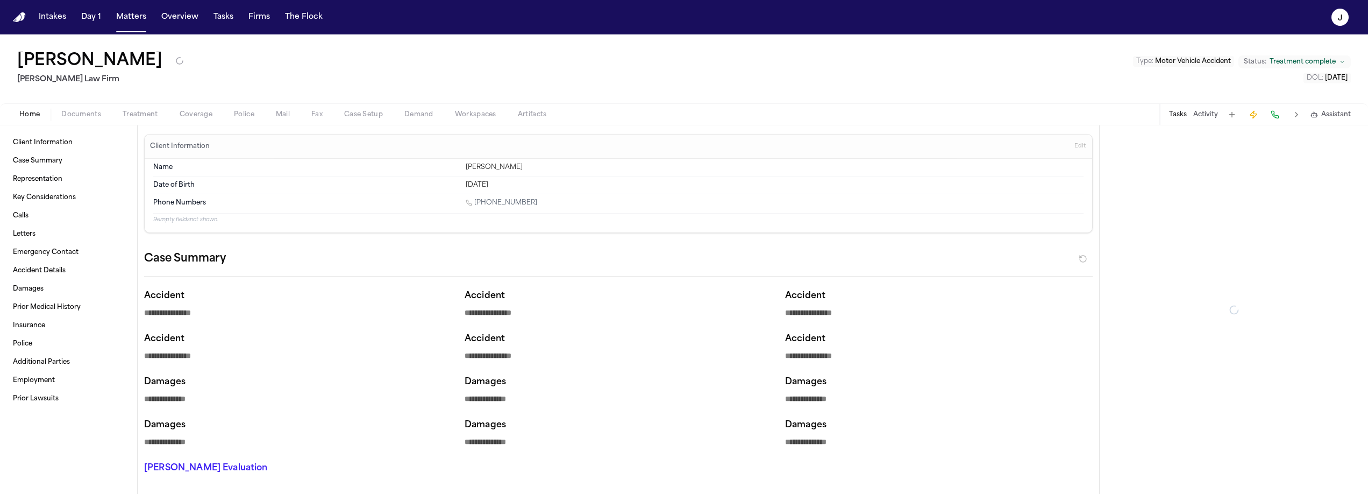
type textarea "*"
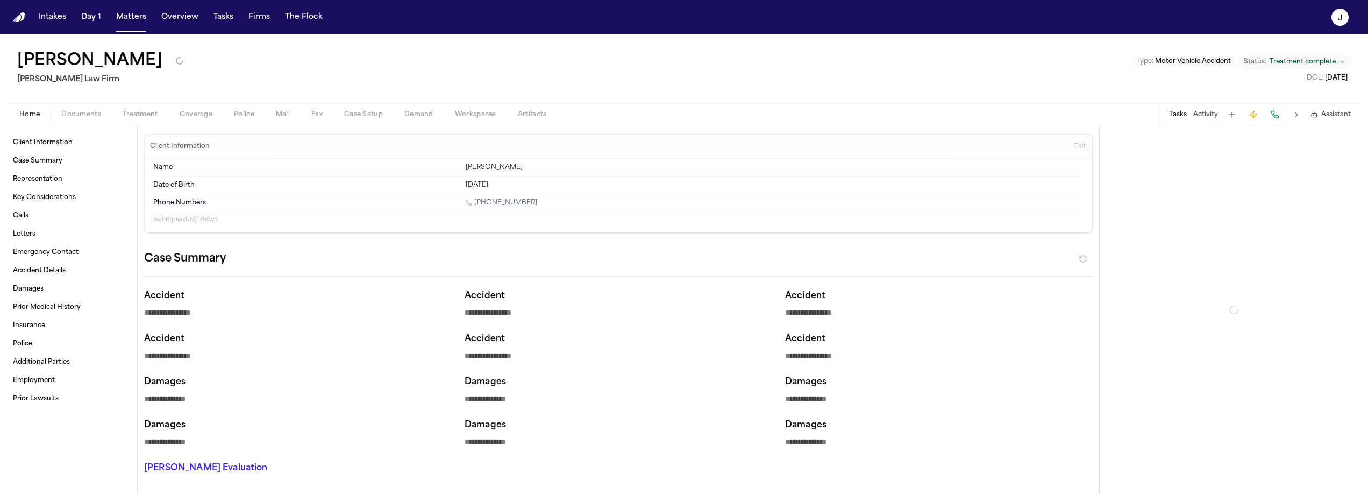
type textarea "*"
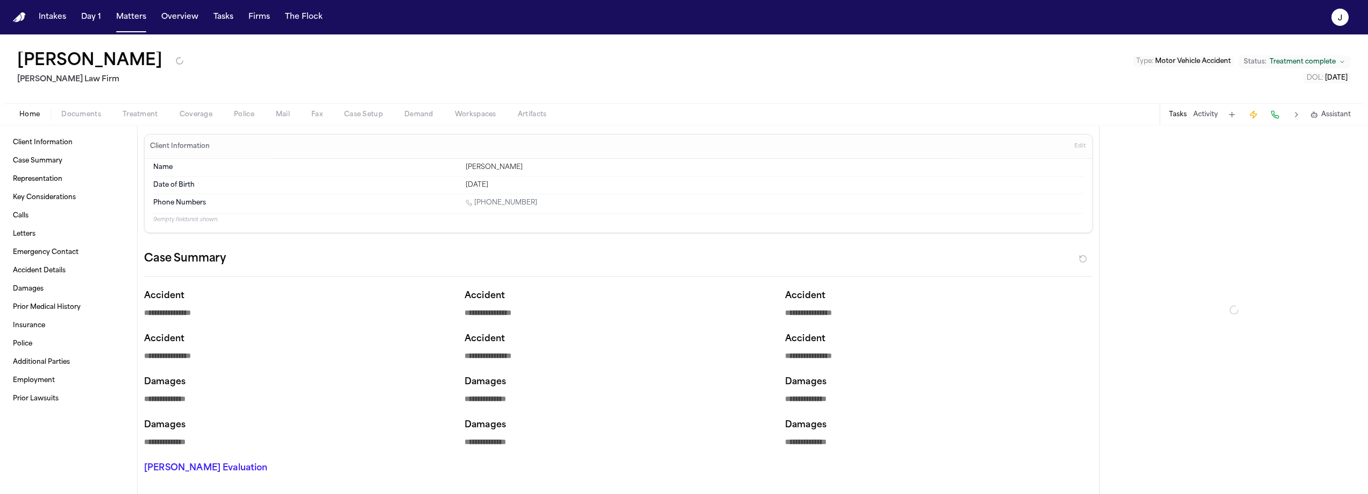
type textarea "*"
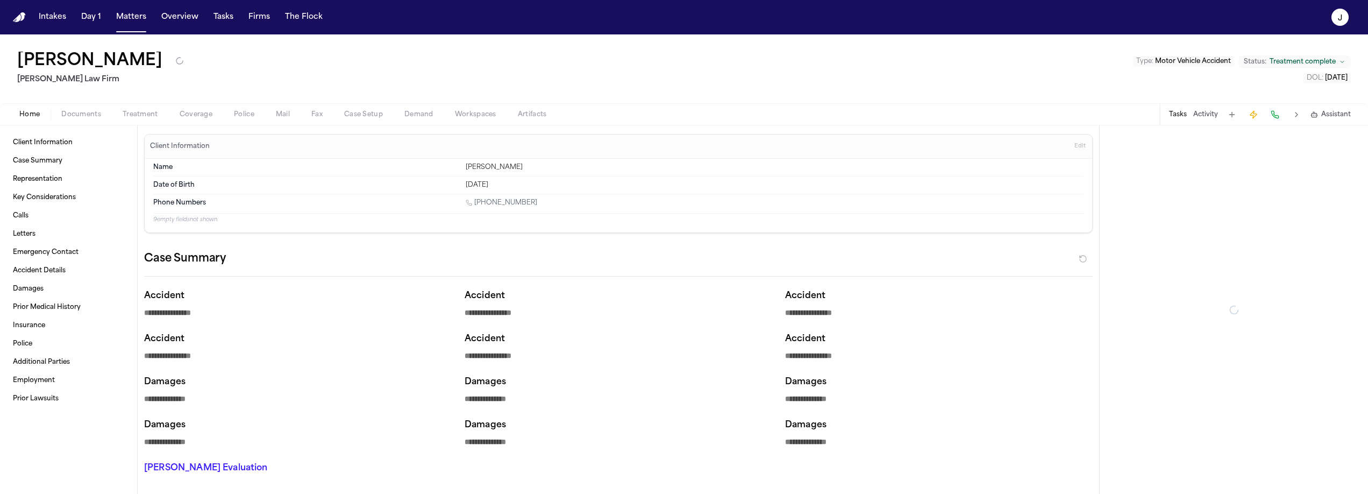
type textarea "*"
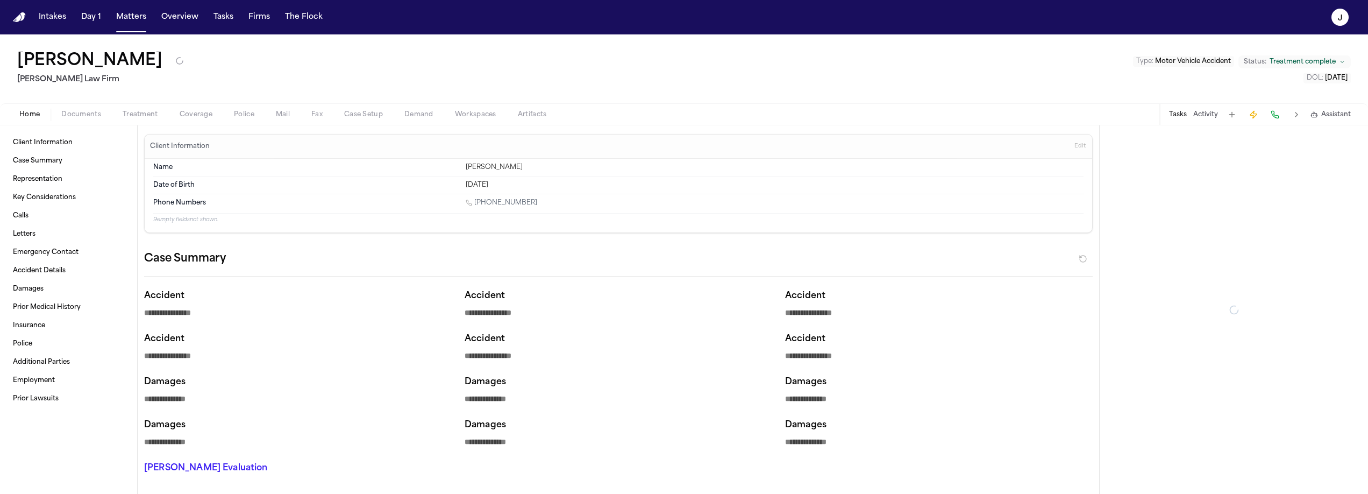
type textarea "*"
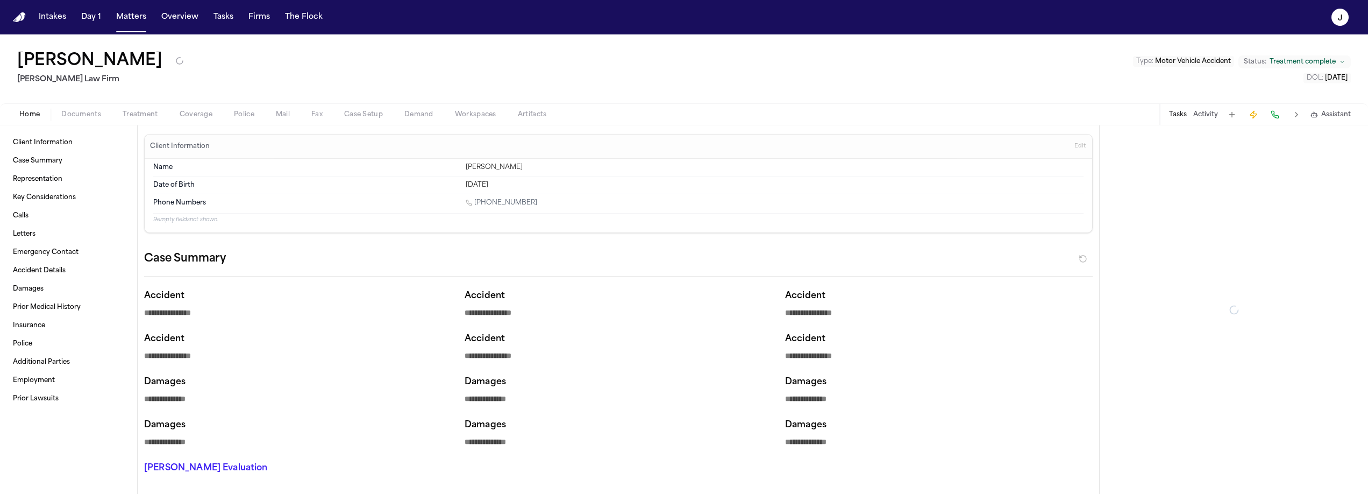
type textarea "*"
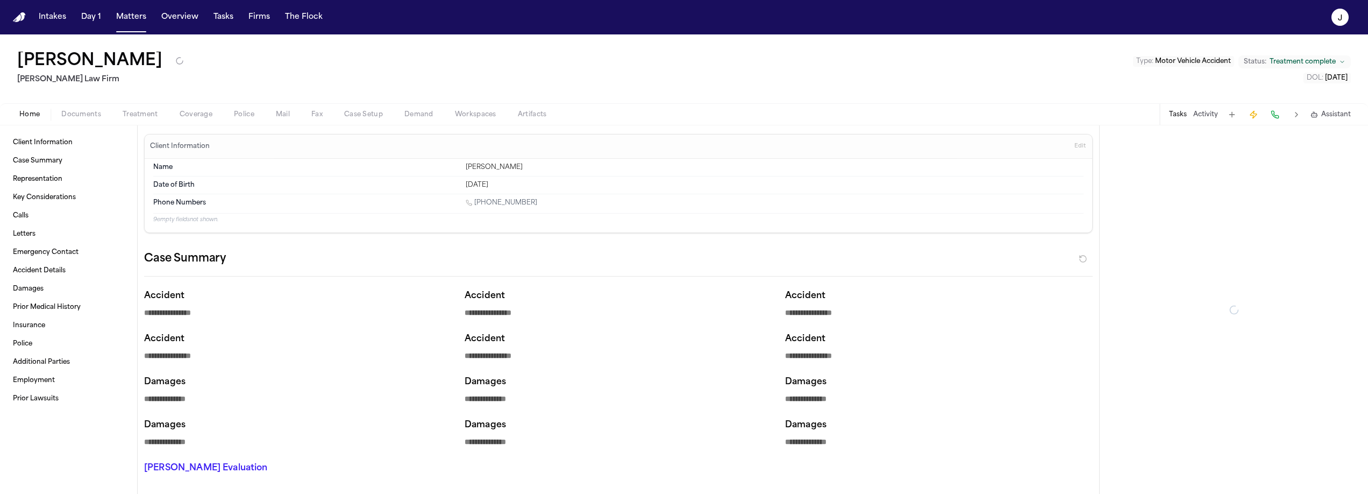
type textarea "*"
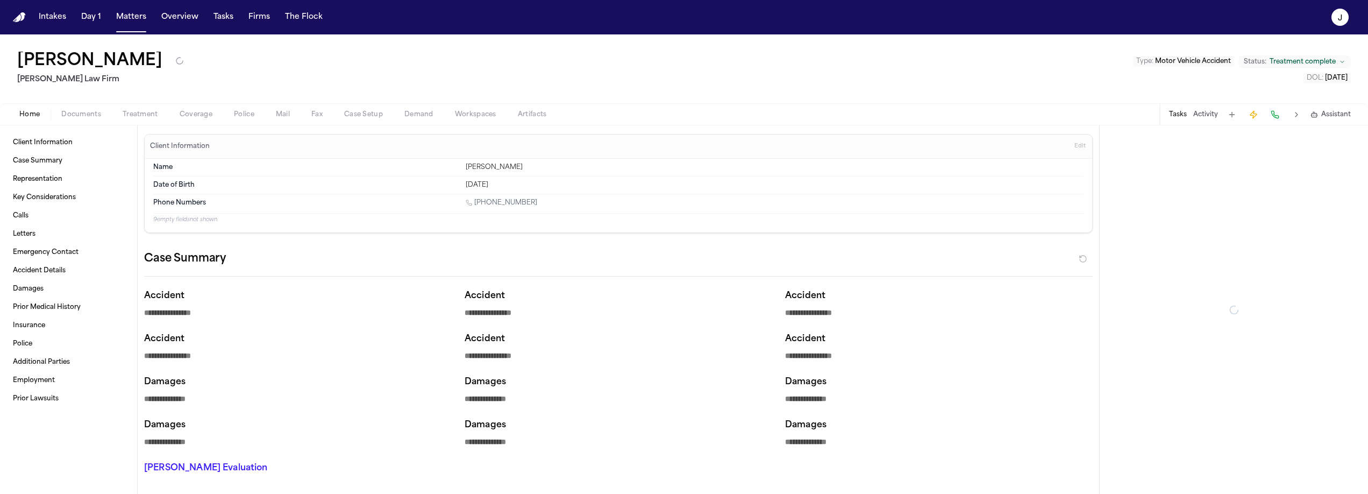
type textarea "*"
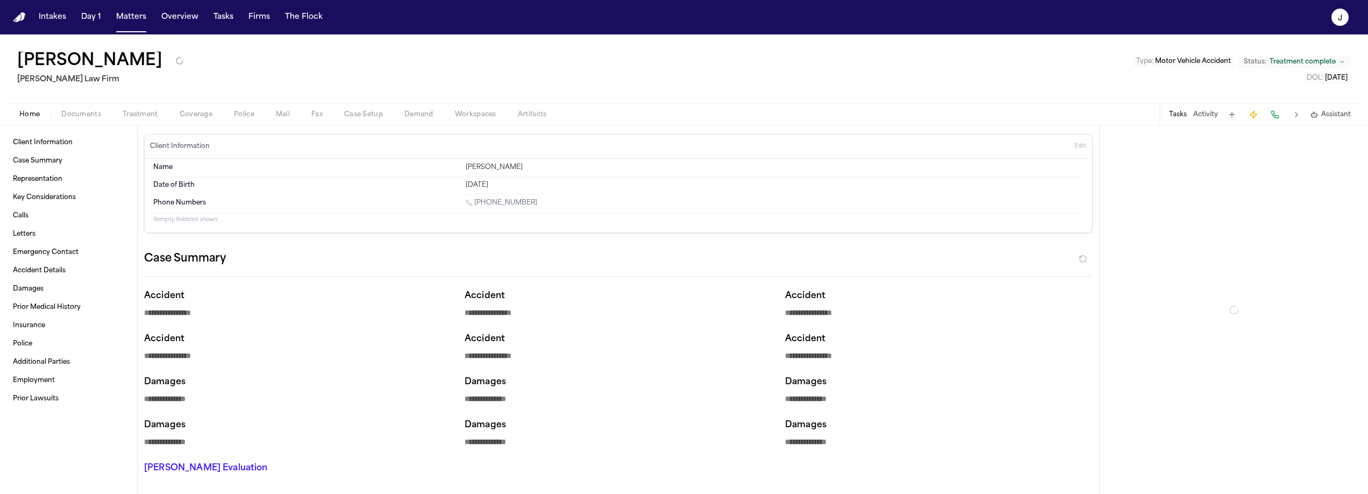
type textarea "*"
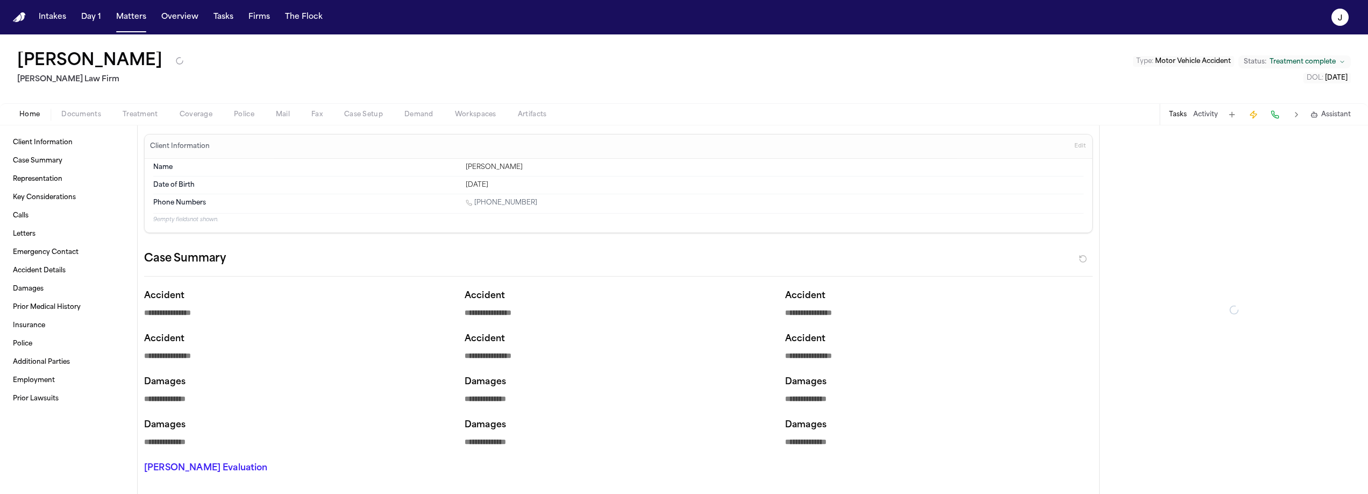
type textarea "*"
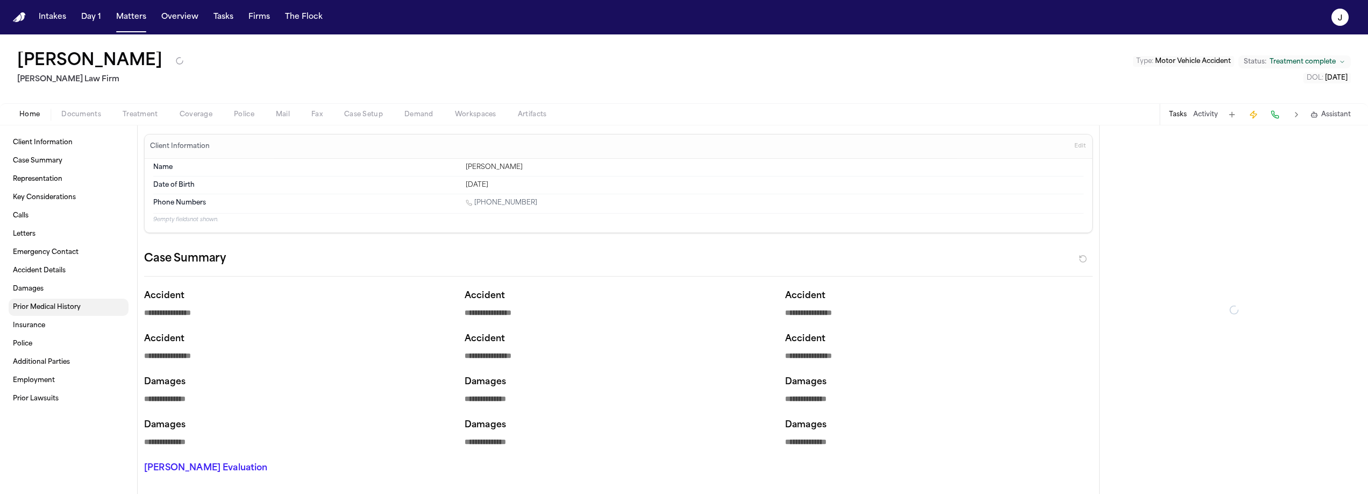
type textarea "*"
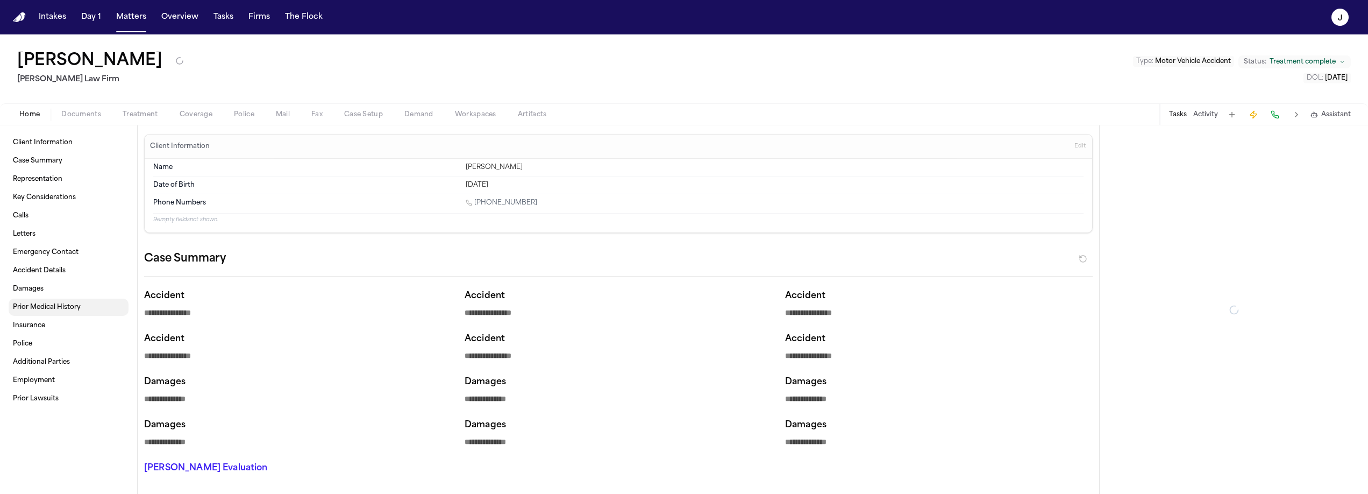
type textarea "*"
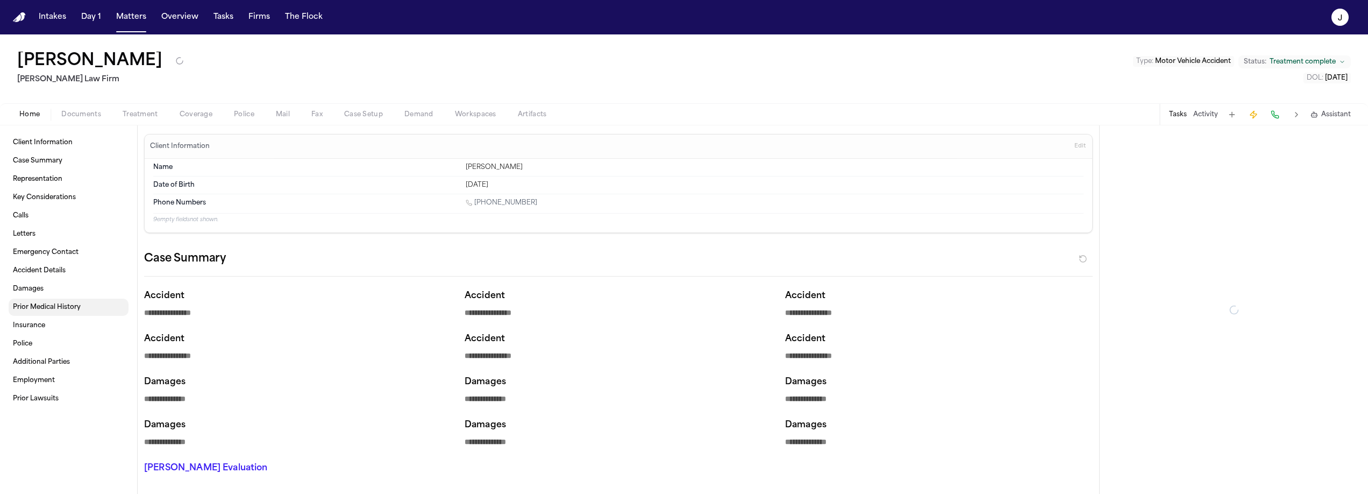
type textarea "*"
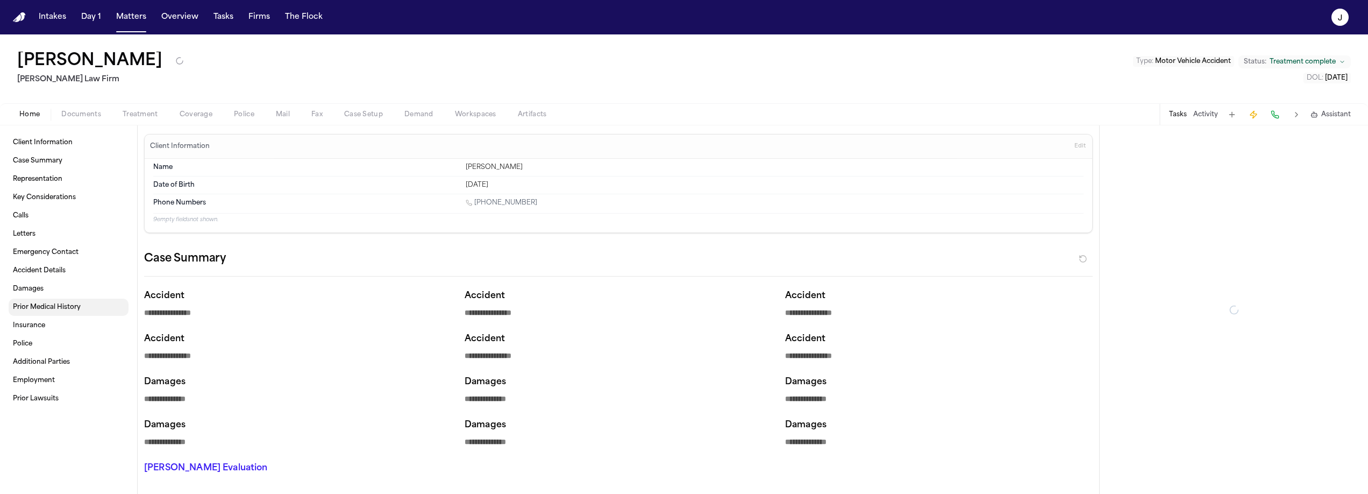
type textarea "*"
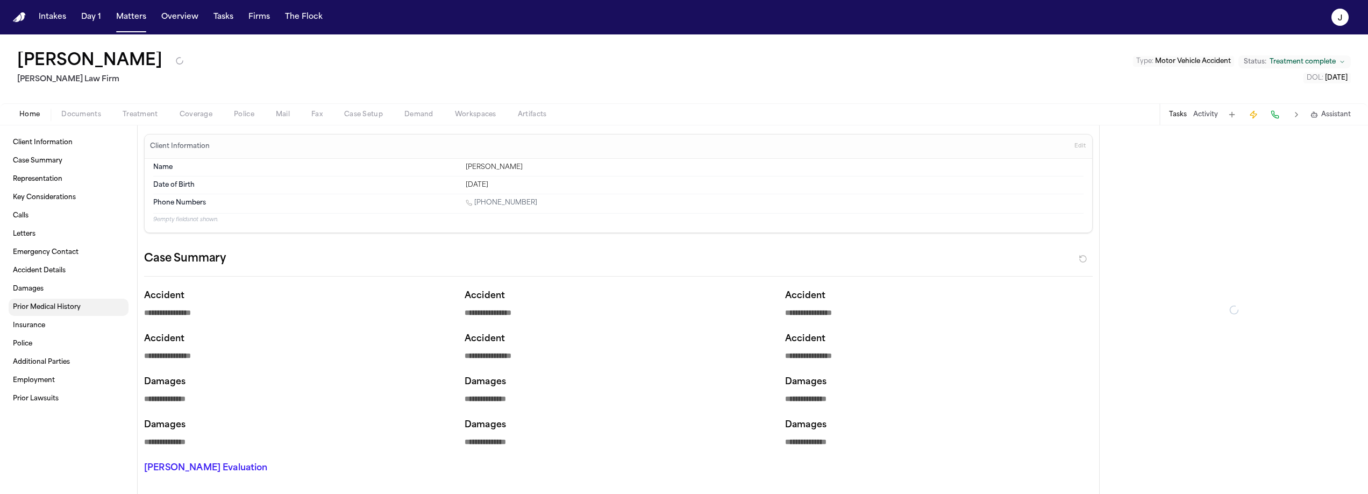
type textarea "*"
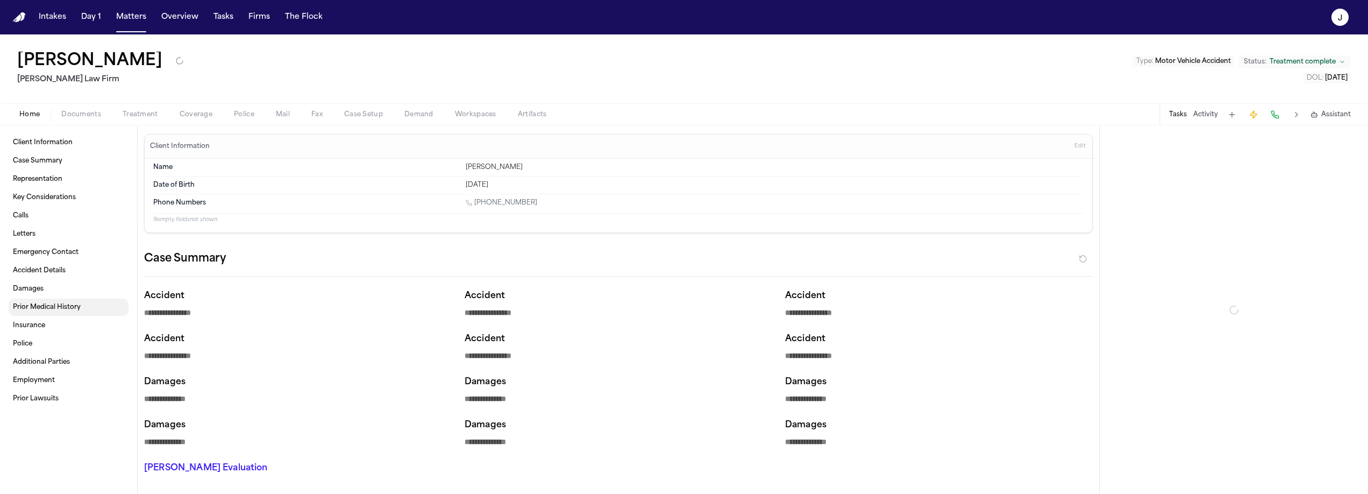
type textarea "*"
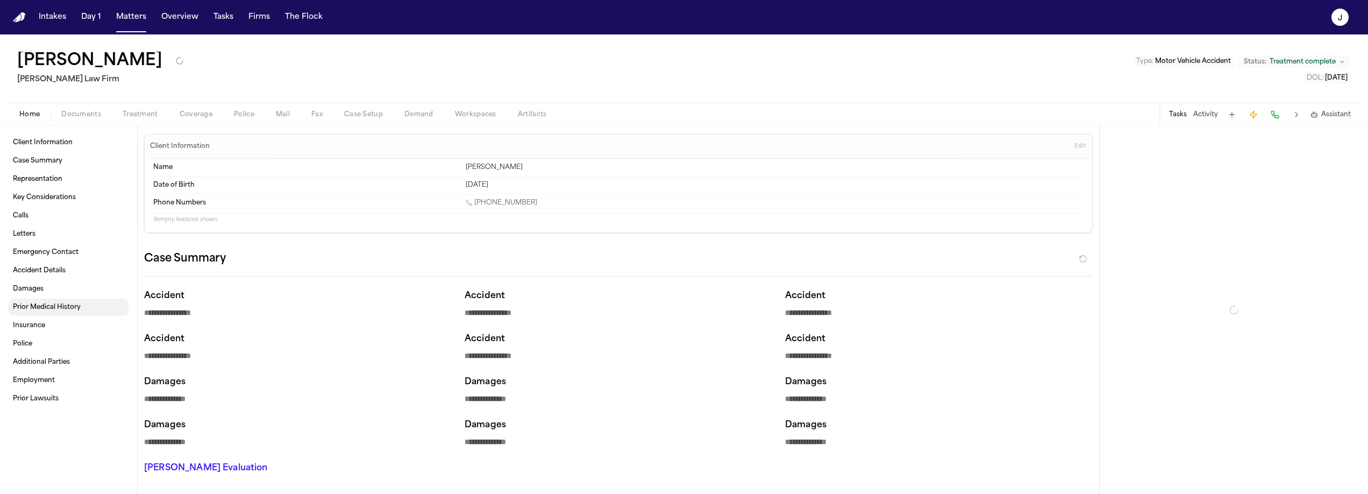
type textarea "*"
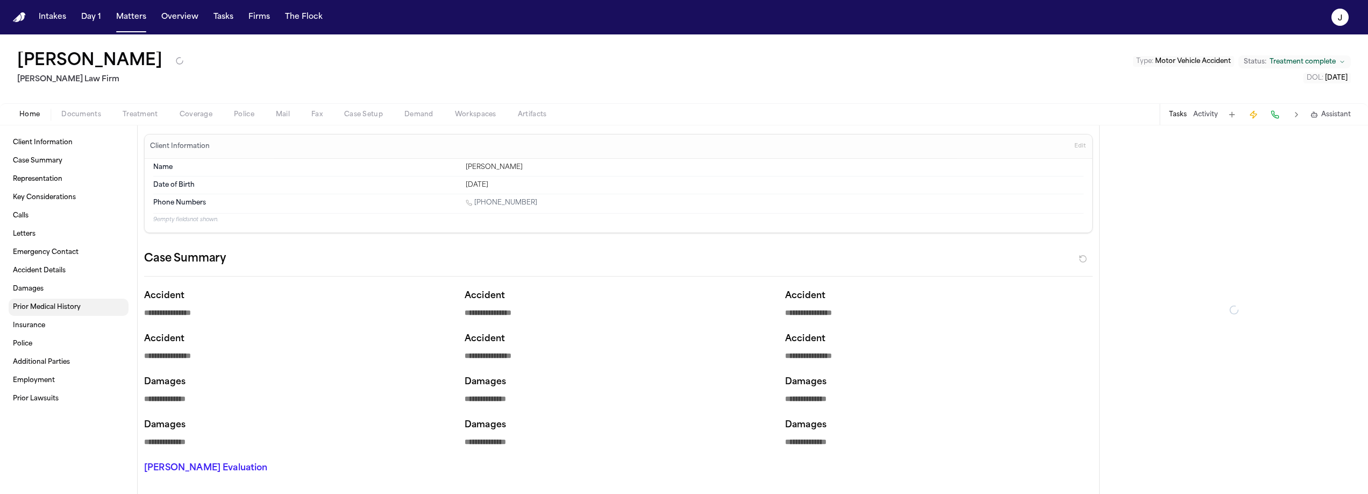
type textarea "*"
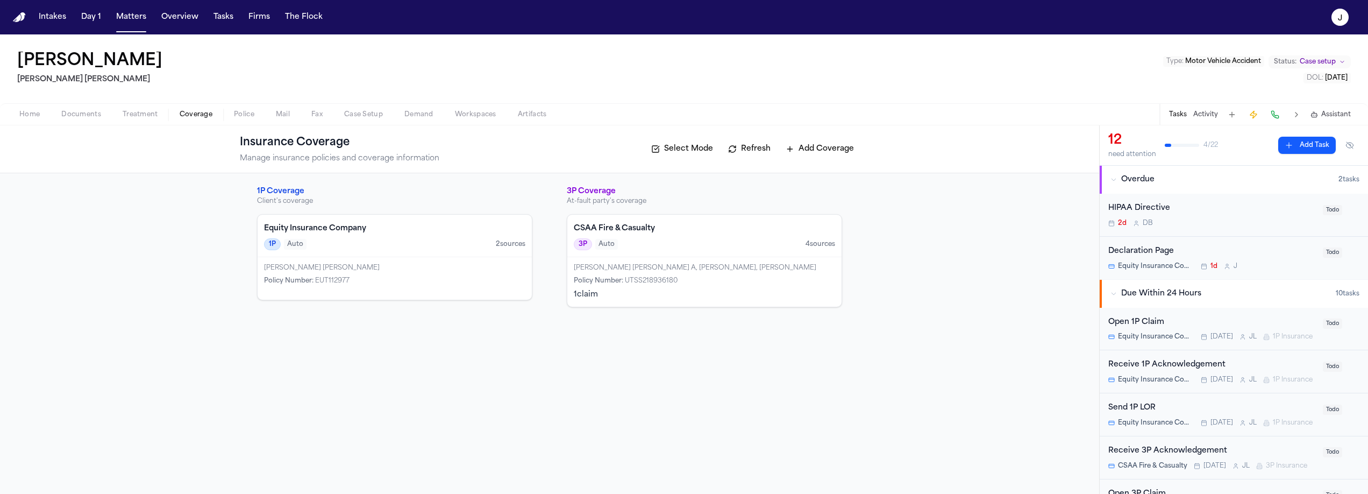
click at [82, 111] on span "Documents" at bounding box center [81, 114] width 40 height 9
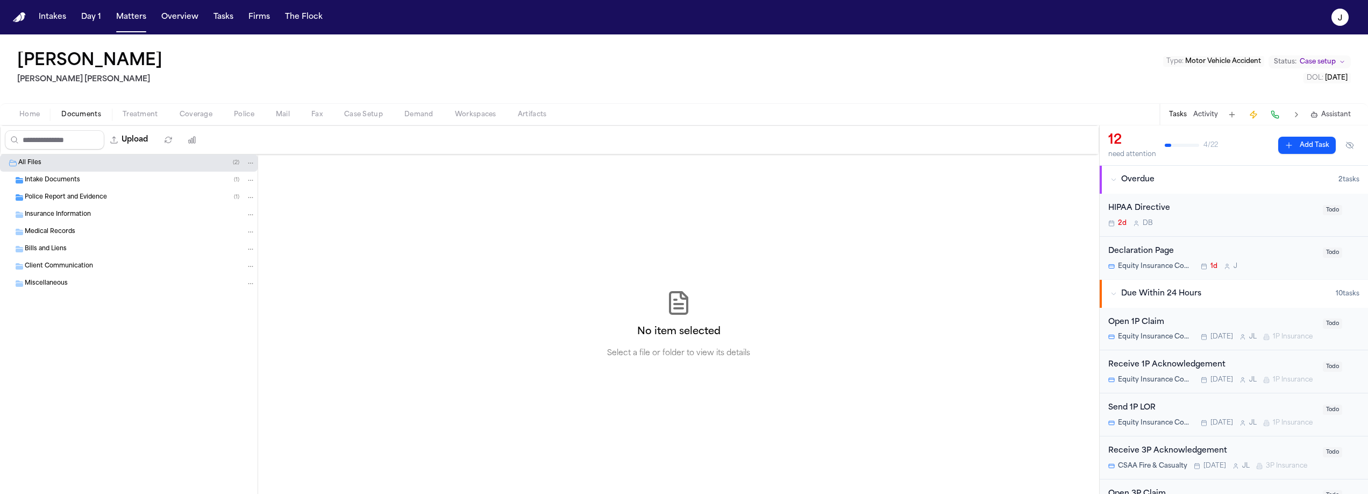
click at [79, 196] on span "Police Report and Evidence" at bounding box center [66, 197] width 82 height 9
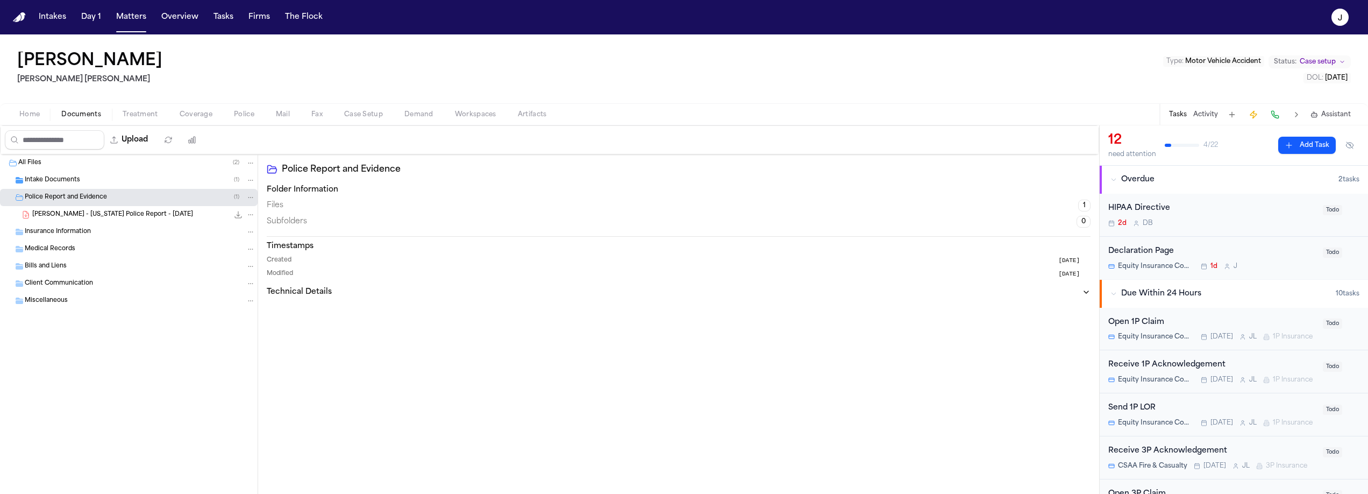
click at [84, 215] on span "[PERSON_NAME] - [US_STATE] Police Report - [DATE]" at bounding box center [112, 214] width 161 height 9
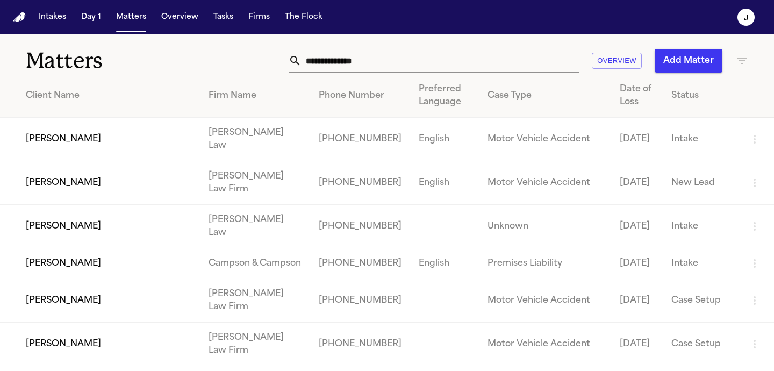
click at [363, 62] on input "text" at bounding box center [441, 61] width 278 height 24
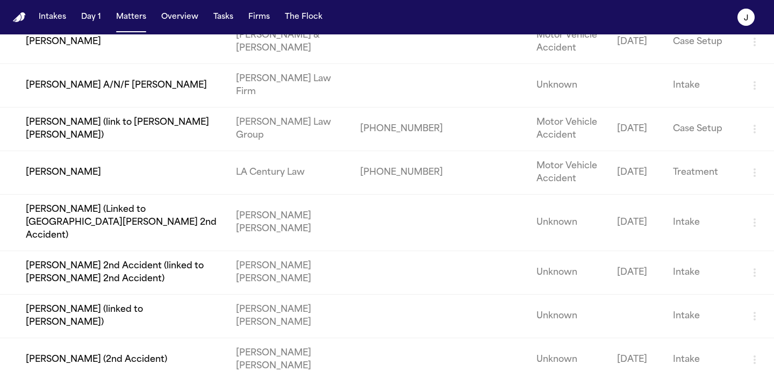
scroll to position [201, 0]
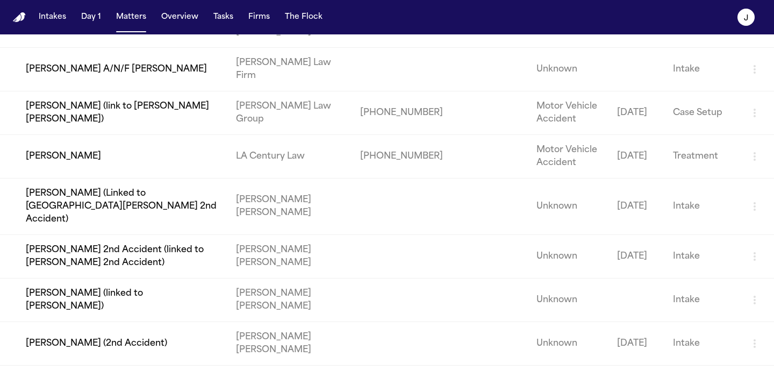
type input "****"
click at [116, 322] on td "[PERSON_NAME] (2nd Accident)" at bounding box center [114, 344] width 228 height 44
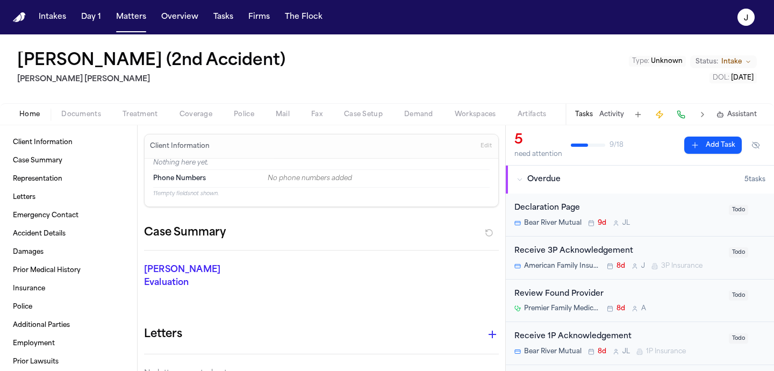
click at [82, 117] on span "Documents" at bounding box center [81, 114] width 40 height 9
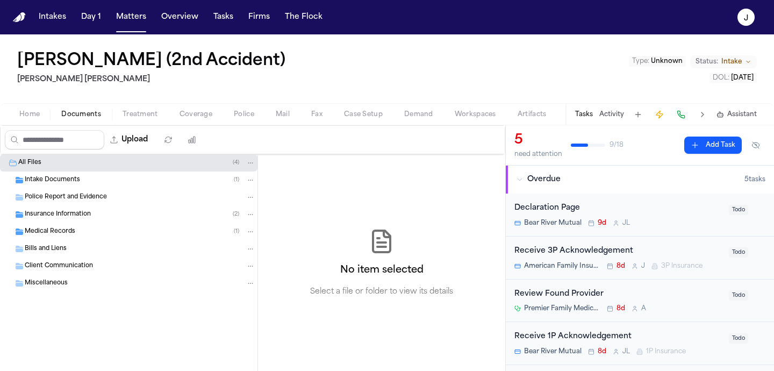
click at [47, 215] on span "Insurance Information" at bounding box center [58, 214] width 66 height 9
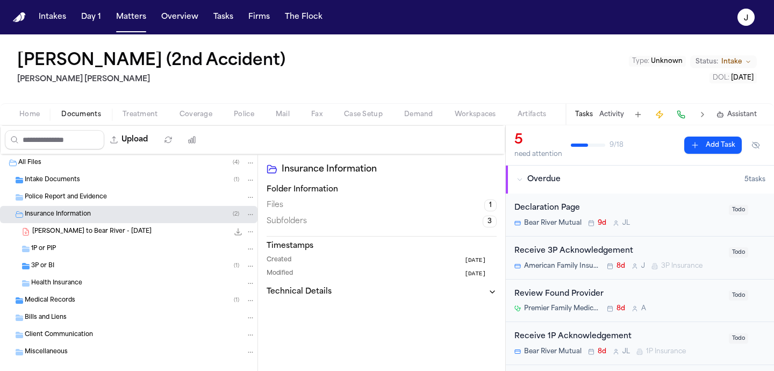
click at [45, 269] on span "3P or BI" at bounding box center [42, 266] width 23 height 9
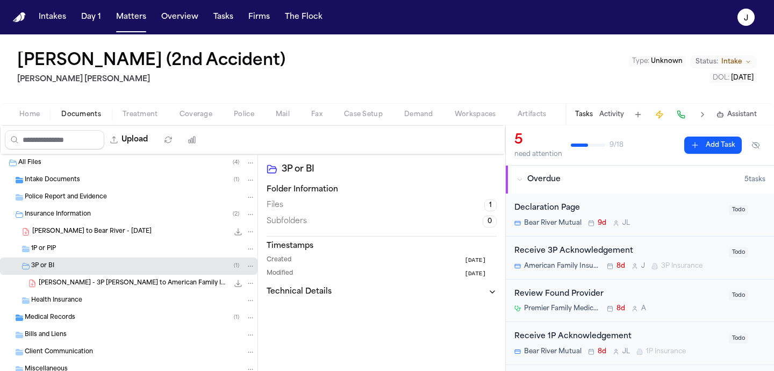
click at [46, 285] on span "M. Latu - 3P LOR to American Family Insurance Company - 8.8.25" at bounding box center [134, 283] width 190 height 9
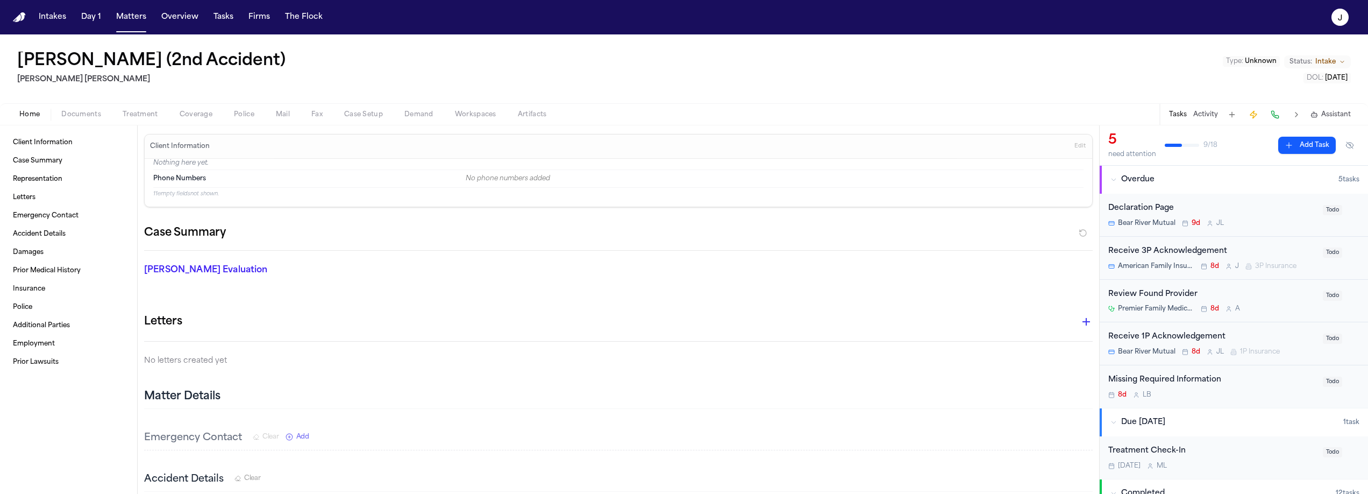
click at [82, 120] on span "button" at bounding box center [81, 120] width 53 height 1
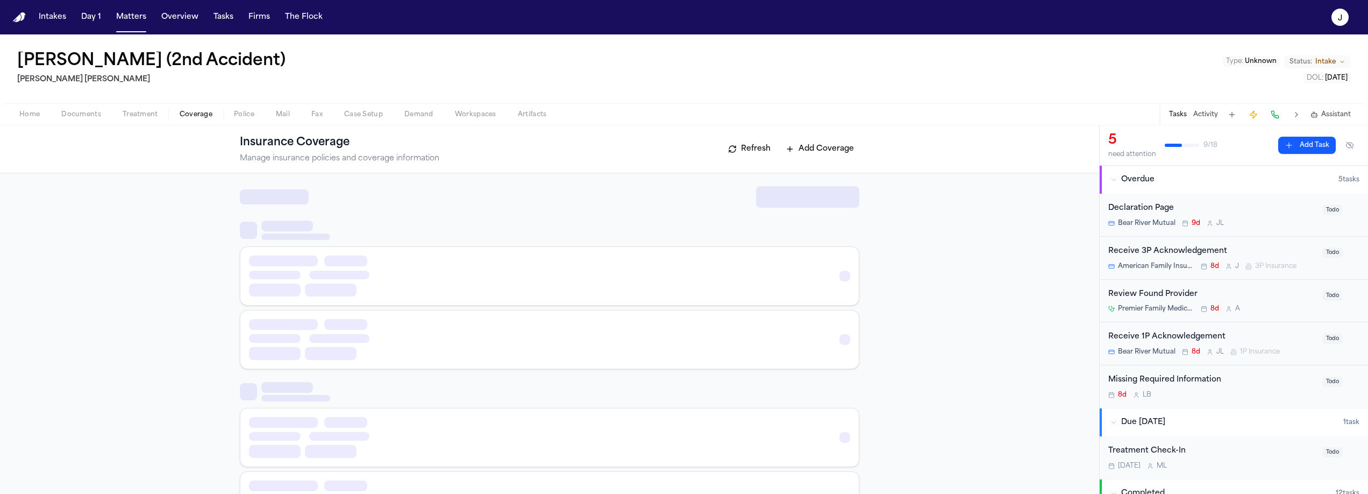
click at [207, 117] on span "Coverage" at bounding box center [196, 114] width 33 height 9
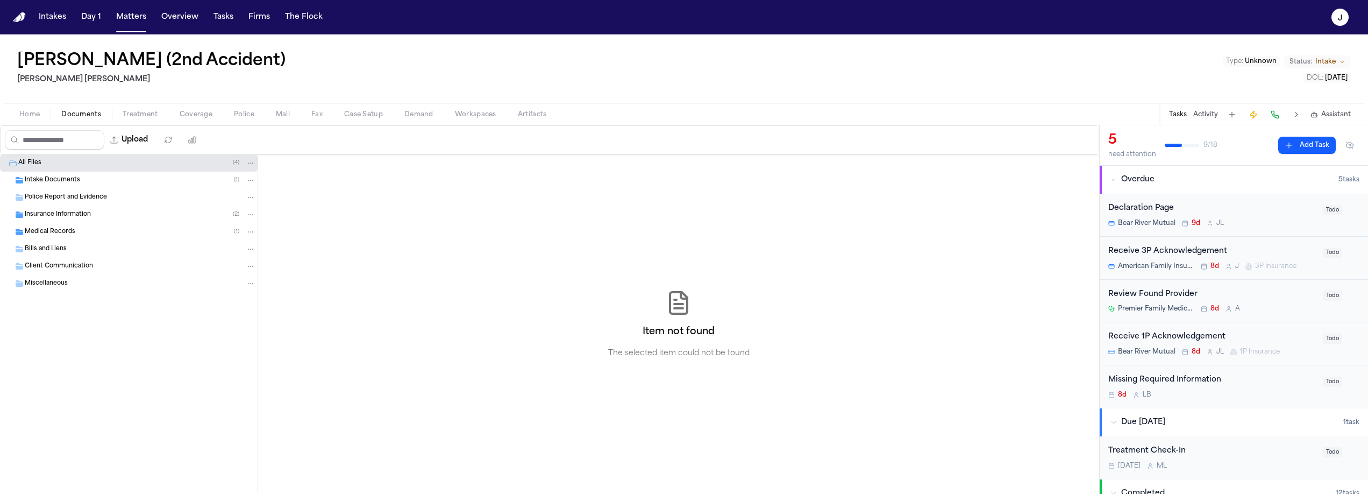
click at [90, 113] on span "Documents" at bounding box center [81, 114] width 40 height 9
click at [54, 215] on span "Insurance Information" at bounding box center [58, 214] width 66 height 9
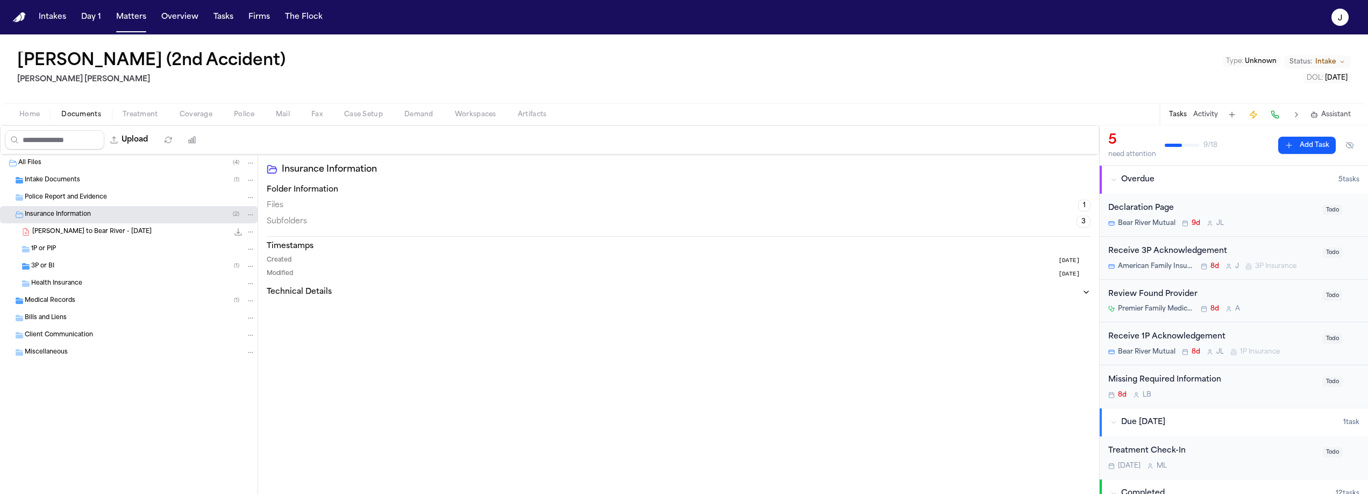
click at [59, 267] on div "3P or BI ( 1 )" at bounding box center [143, 266] width 224 height 10
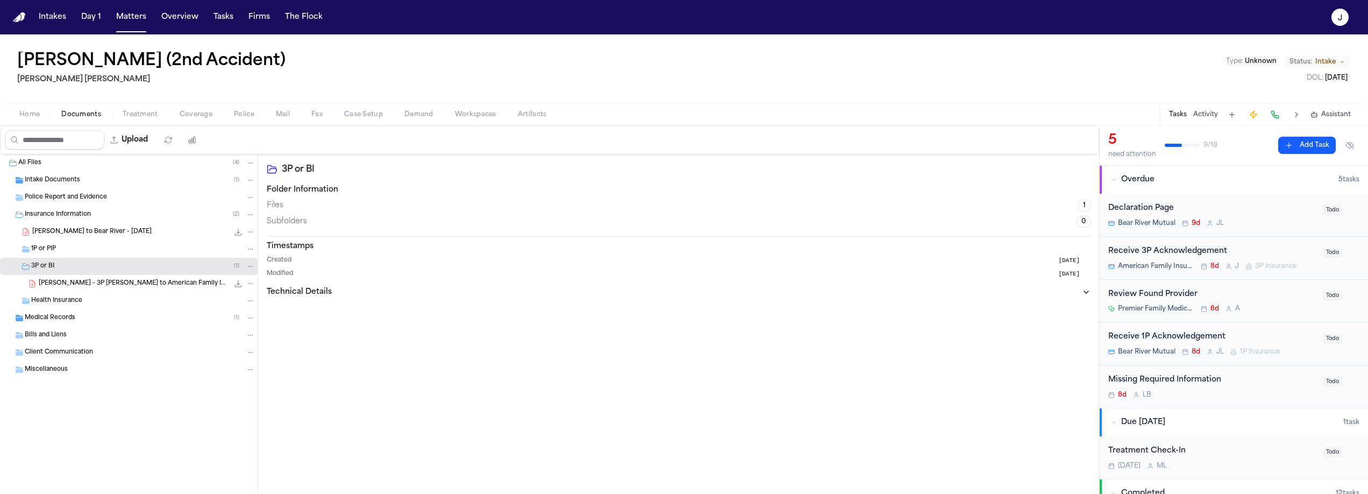
click at [100, 290] on div "M. Latu - 3P LOR to American Family Insurance Company - 8.8.25 193.1 KB • PDF" at bounding box center [129, 283] width 258 height 17
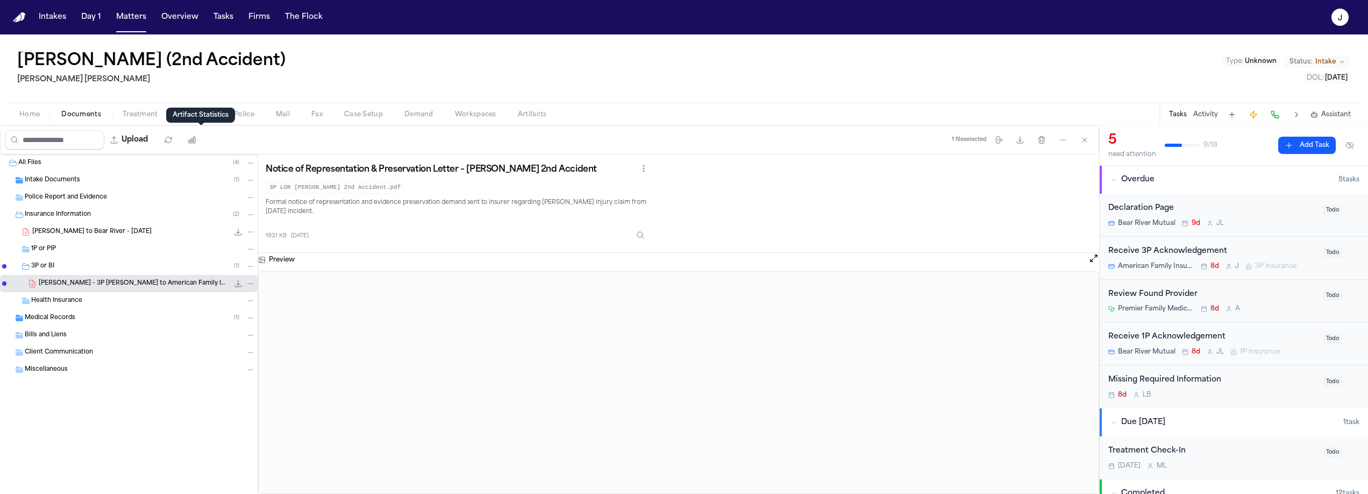
click at [197, 114] on div "Artifact Statistics Artifact Statistics" at bounding box center [200, 115] width 69 height 15
click at [195, 117] on span "Coverage" at bounding box center [196, 114] width 33 height 9
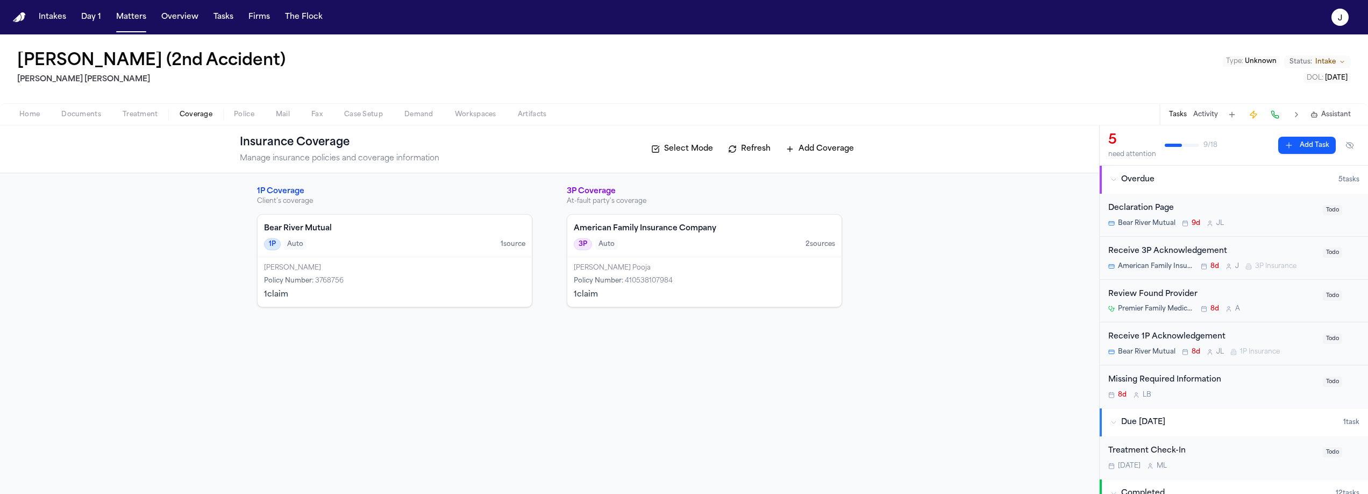
click at [646, 253] on div "American Family Insurance Company 3P Auto 2 source s" at bounding box center [704, 236] width 274 height 42
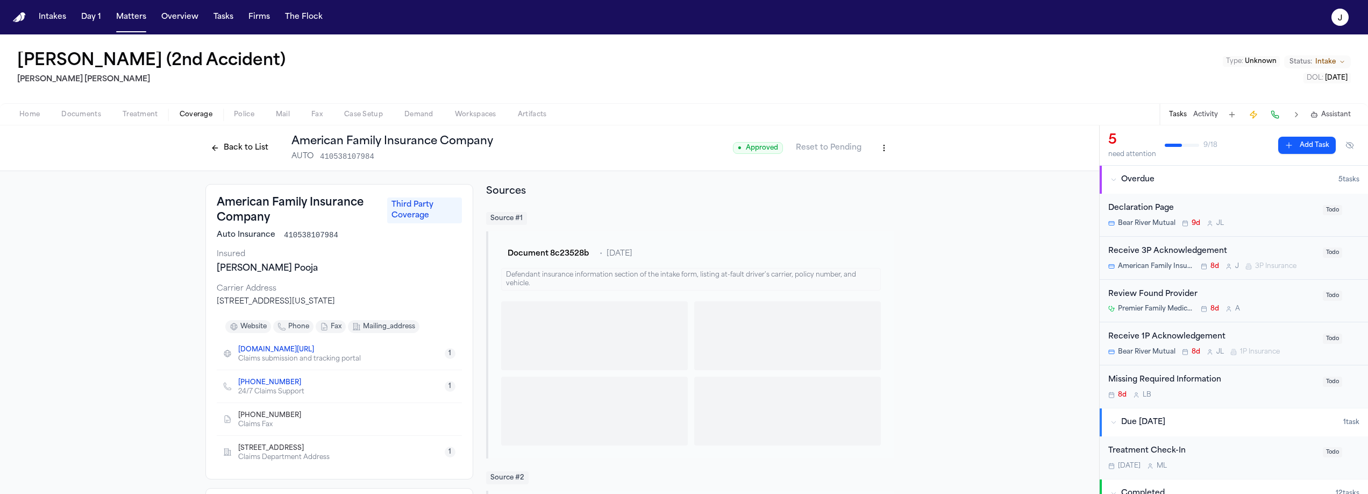
click at [239, 143] on button "Back to List" at bounding box center [239, 147] width 68 height 17
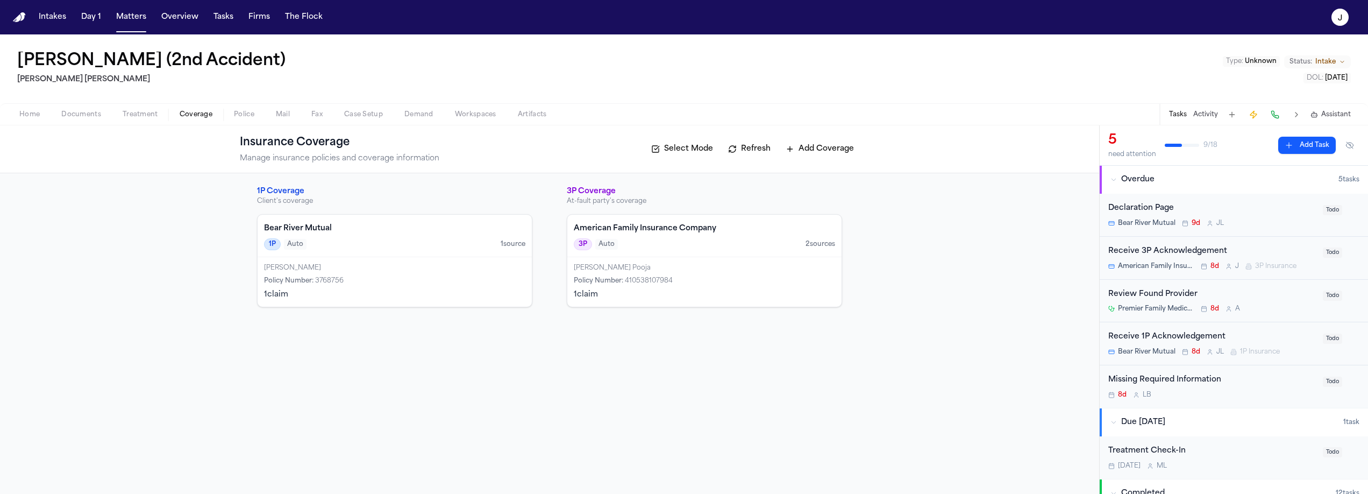
click at [719, 266] on div "Endapally Pooja" at bounding box center [704, 268] width 261 height 9
